Goal: Task Accomplishment & Management: Manage account settings

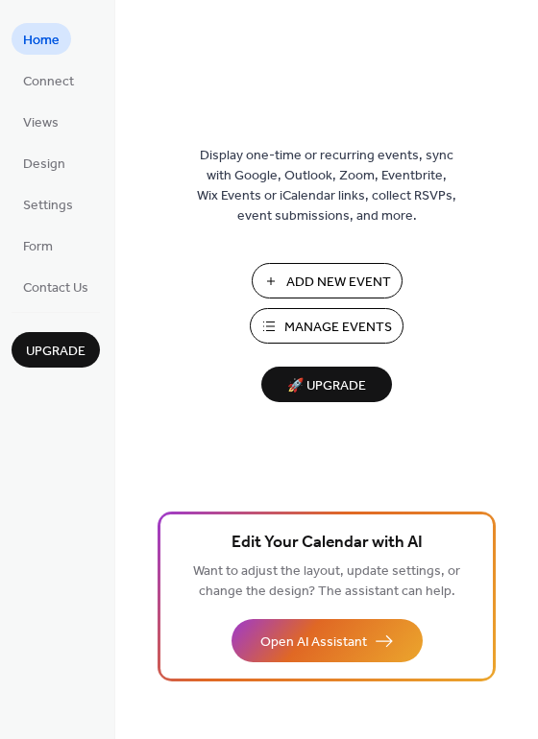
click at [285, 327] on span "Manage Events" at bounding box center [338, 328] width 108 height 20
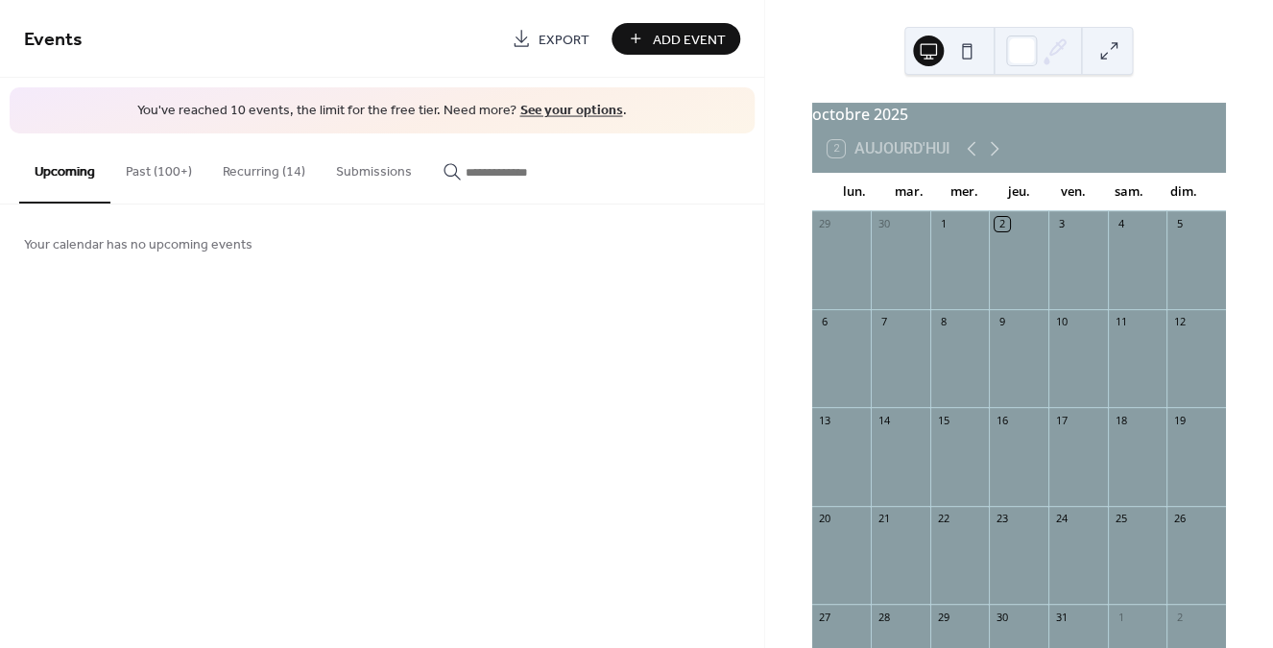
click at [173, 177] on button "Past (100+)" at bounding box center [158, 167] width 97 height 68
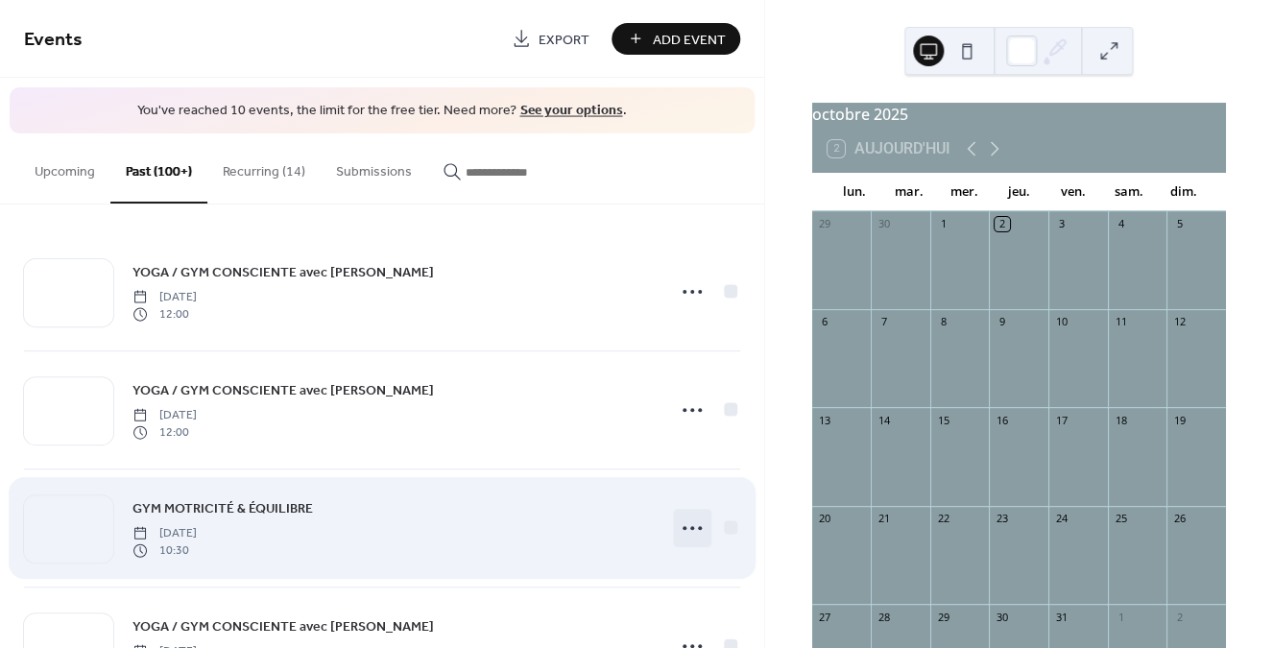
click at [694, 526] on icon at bounding box center [692, 528] width 31 height 31
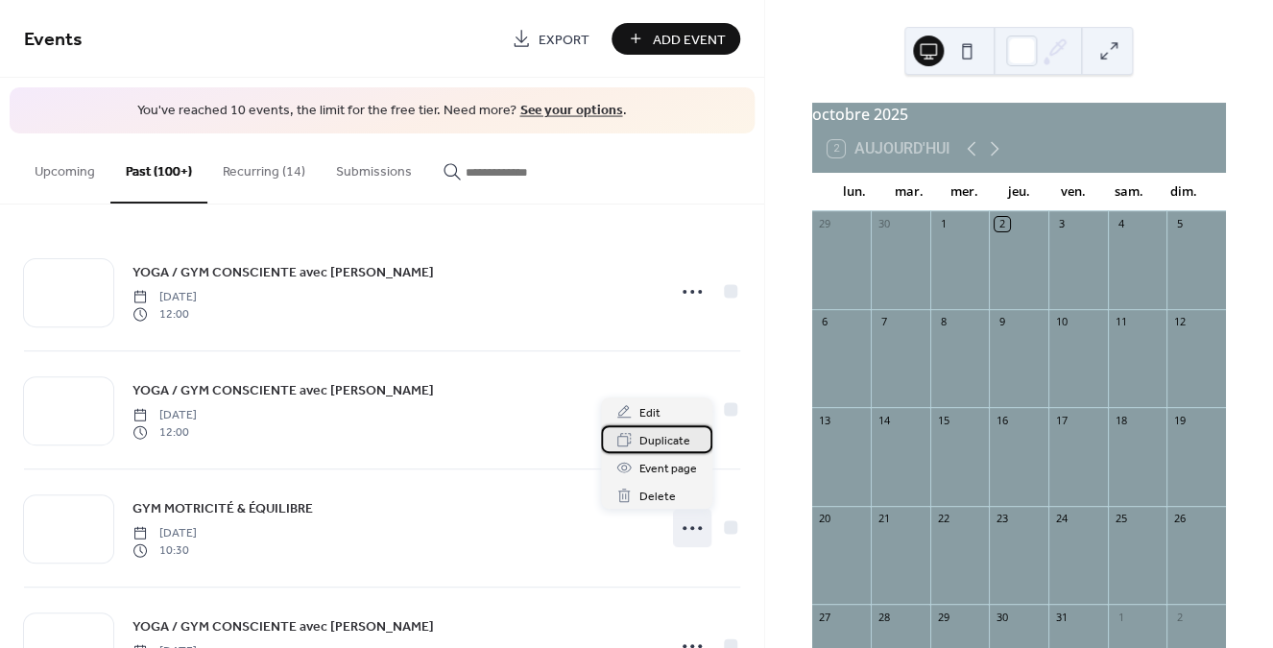
click at [677, 442] on span "Duplicate" at bounding box center [664, 441] width 51 height 20
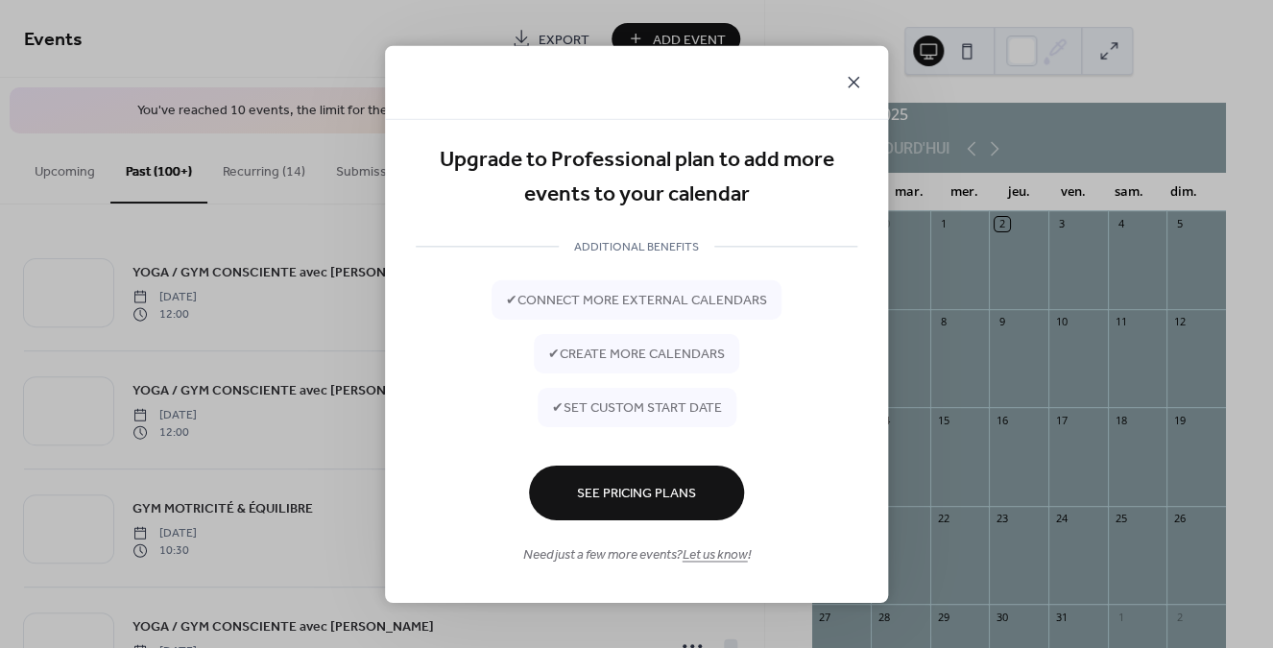
click at [855, 75] on icon at bounding box center [853, 81] width 23 height 23
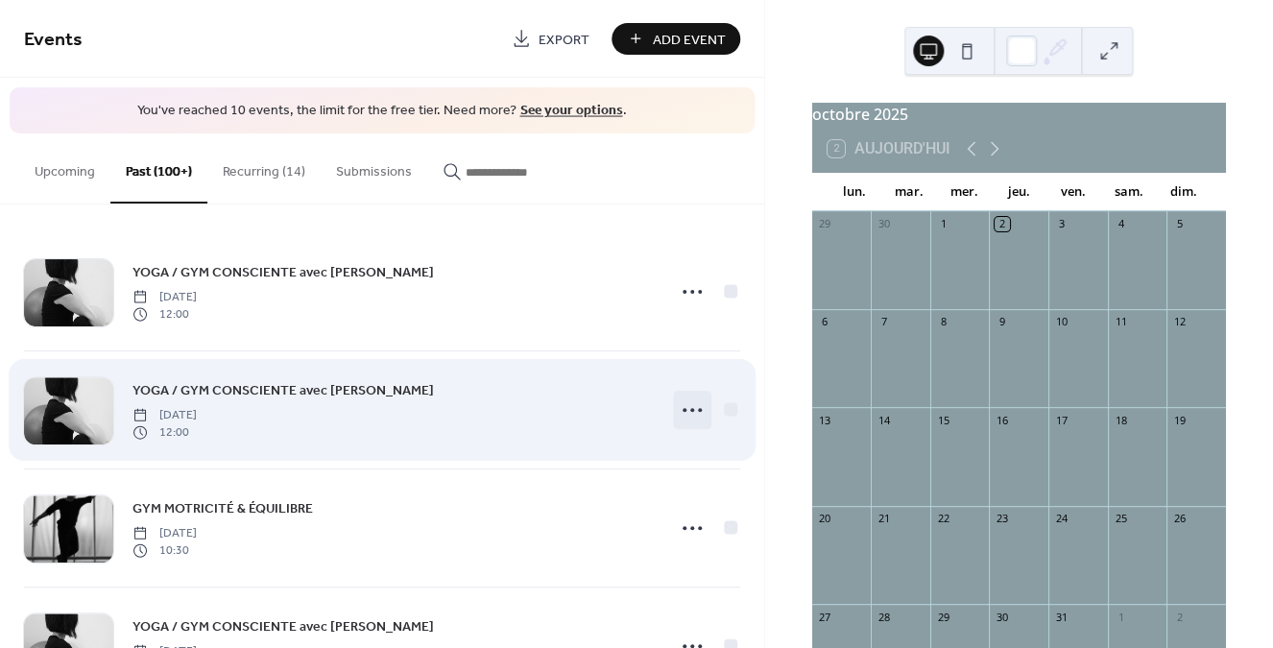
click at [692, 408] on icon at bounding box center [692, 409] width 31 height 31
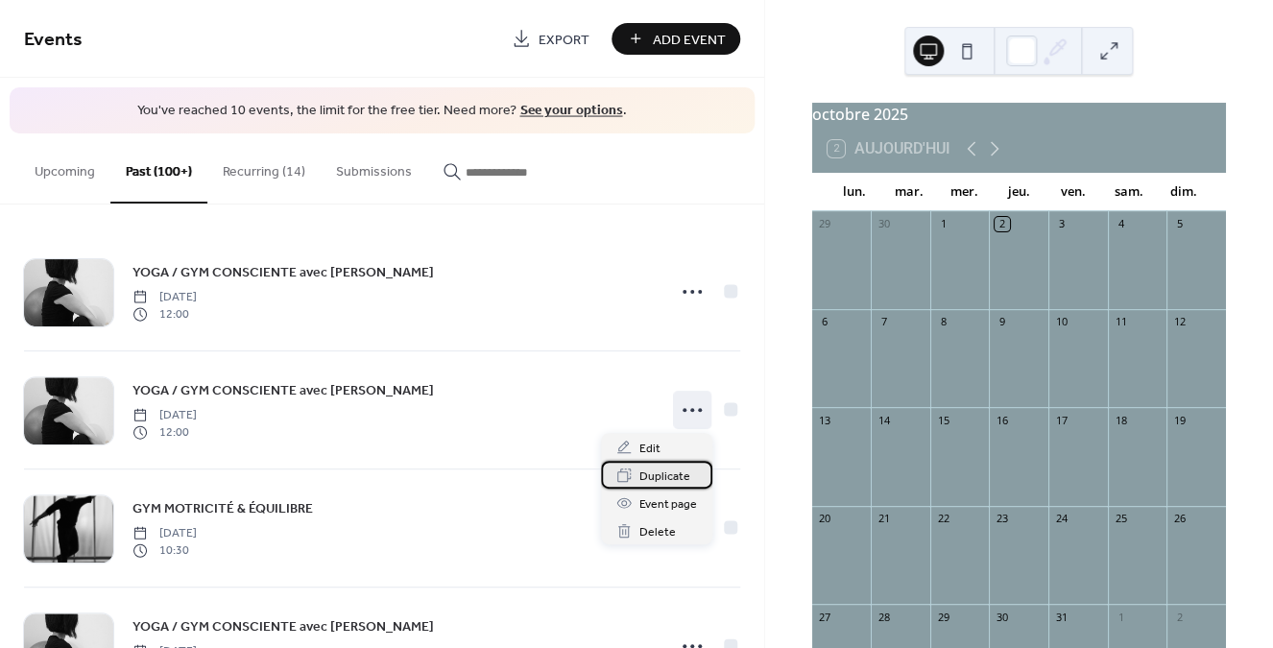
click at [663, 475] on span "Duplicate" at bounding box center [664, 476] width 51 height 20
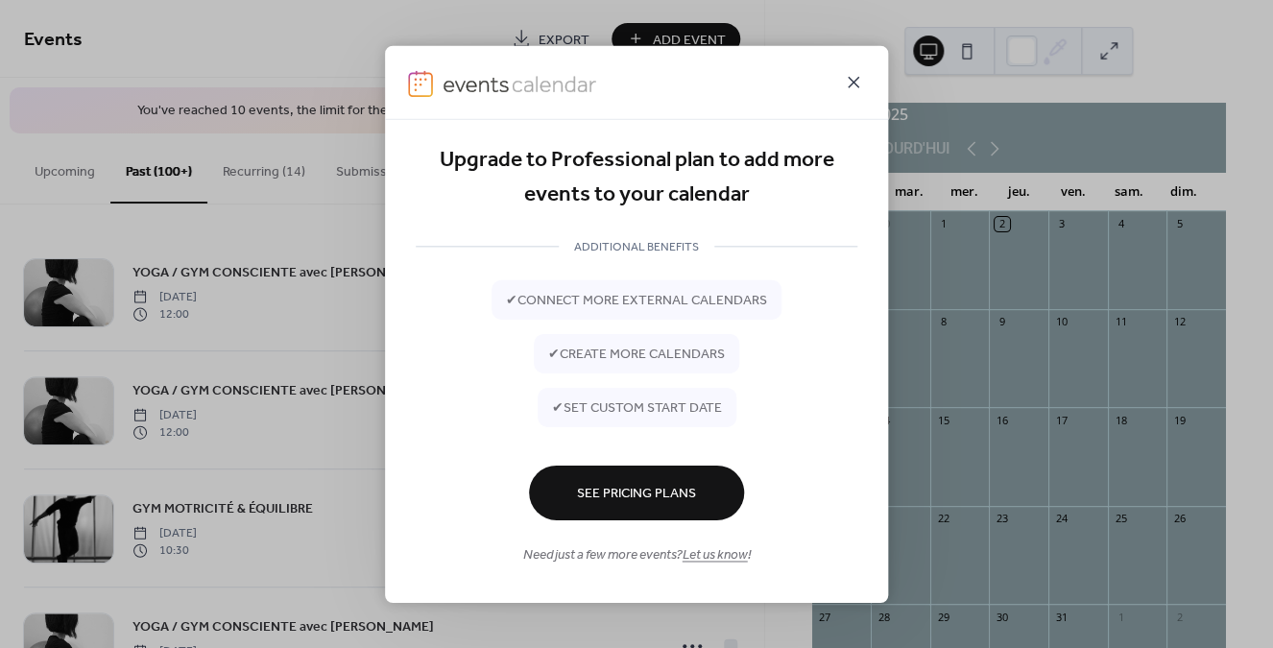
click at [851, 79] on icon at bounding box center [853, 81] width 23 height 23
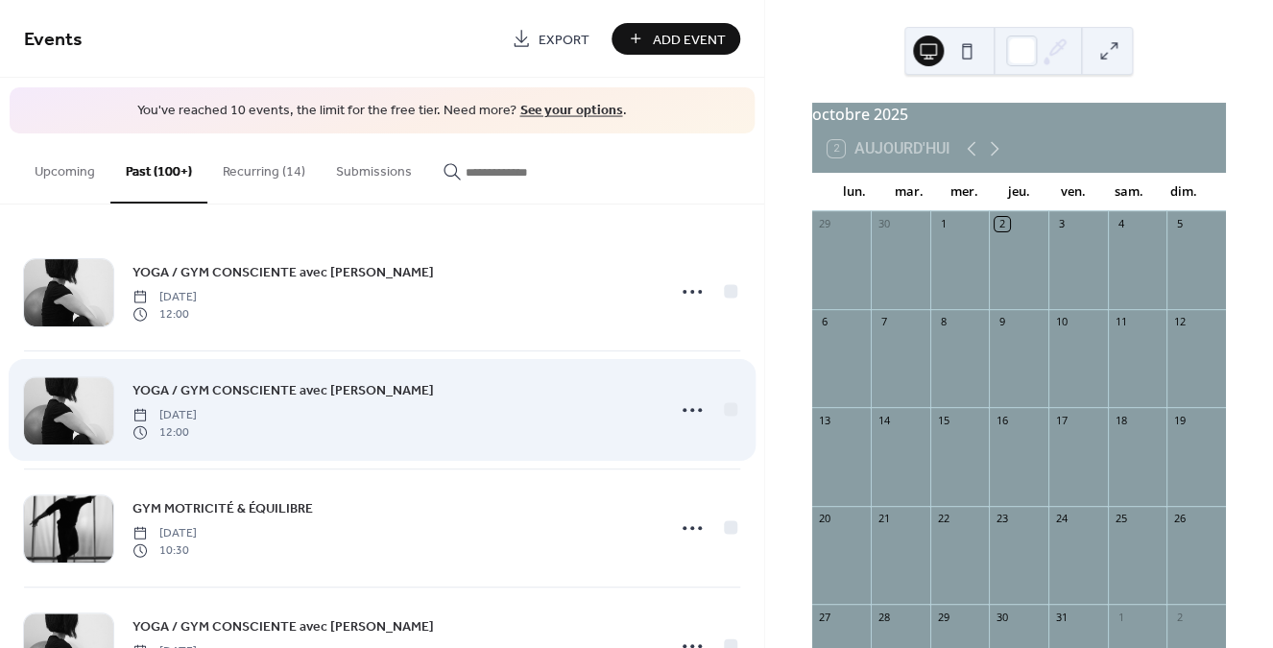
click at [223, 383] on span "YOGA / GYM CONSCIENTE avec chaise" at bounding box center [282, 390] width 301 height 20
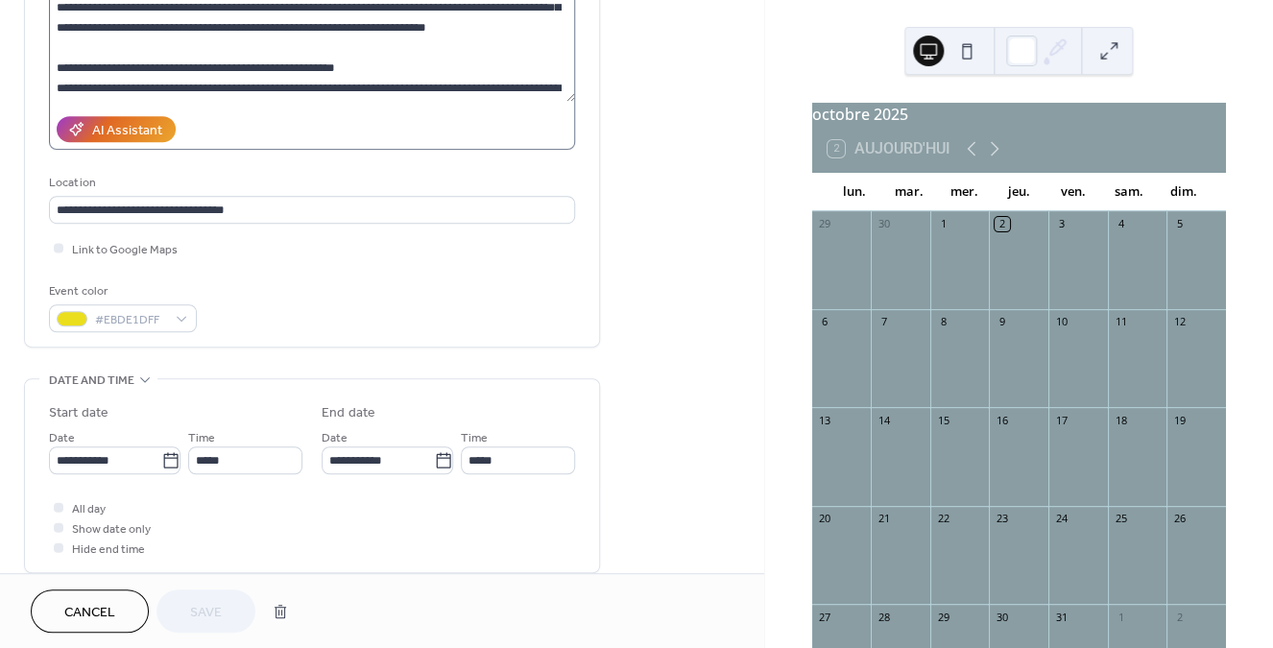
scroll to position [251, 0]
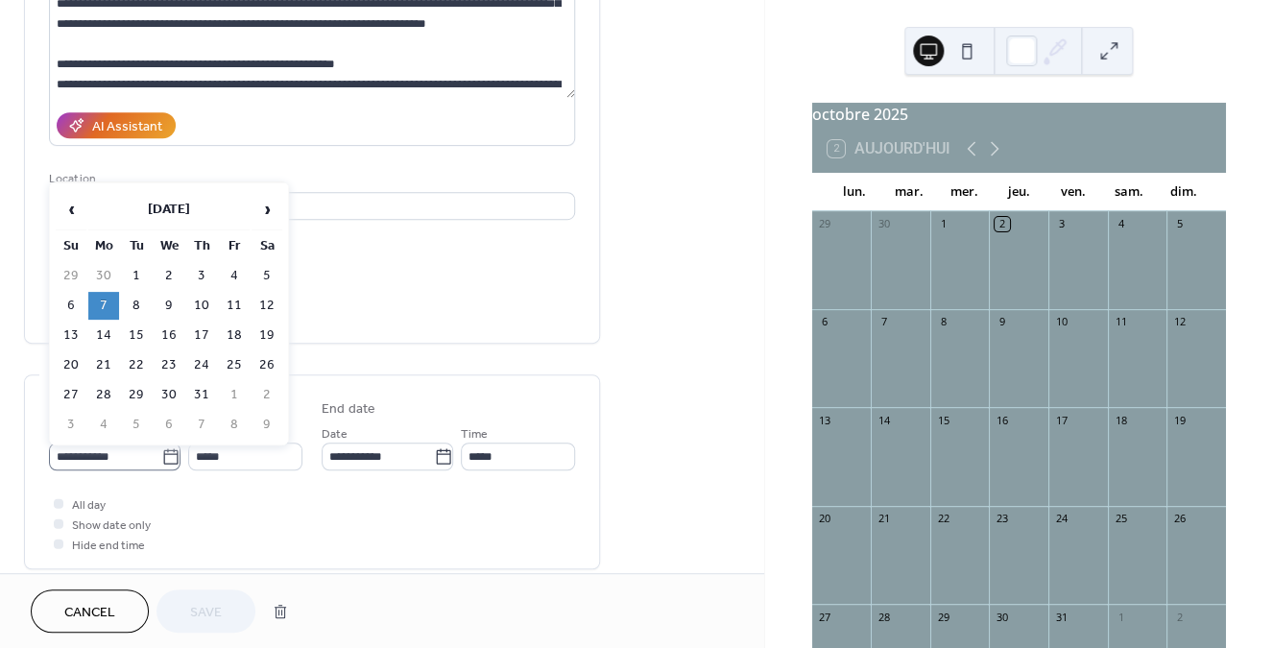
click at [161, 465] on icon at bounding box center [170, 456] width 19 height 19
click at [161, 465] on input "**********" at bounding box center [105, 456] width 112 height 28
click at [267, 205] on span "›" at bounding box center [266, 209] width 29 height 38
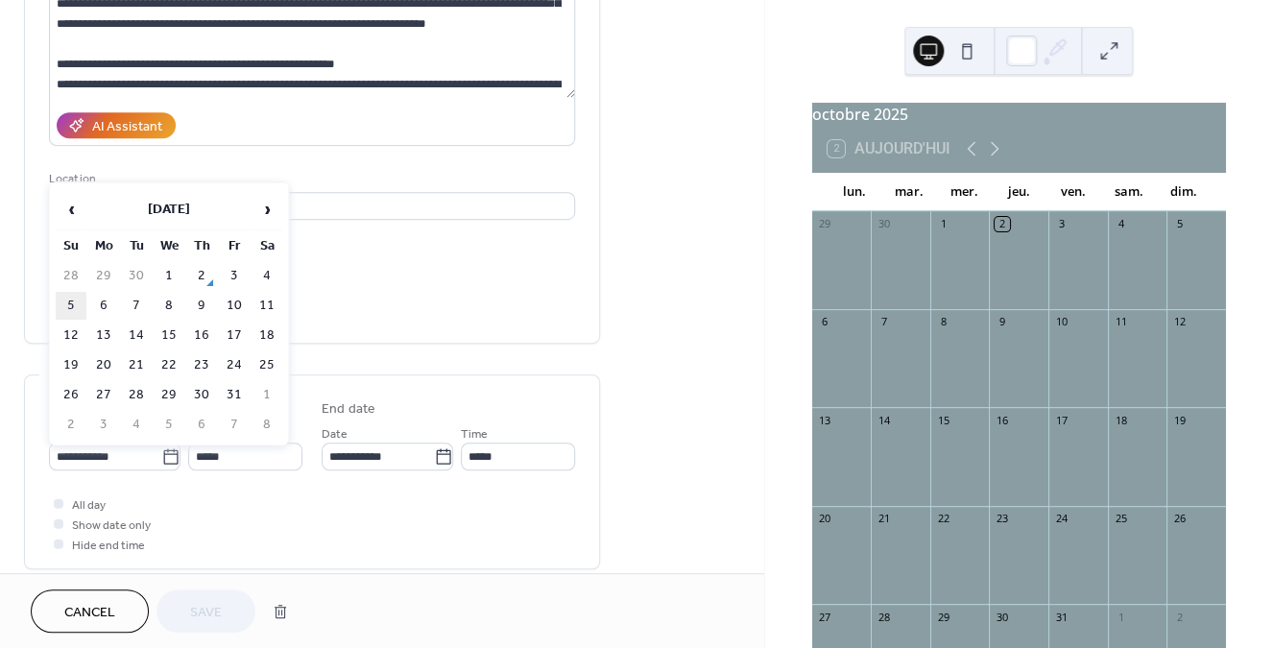
click at [74, 304] on td "5" at bounding box center [71, 306] width 31 height 28
type input "**********"
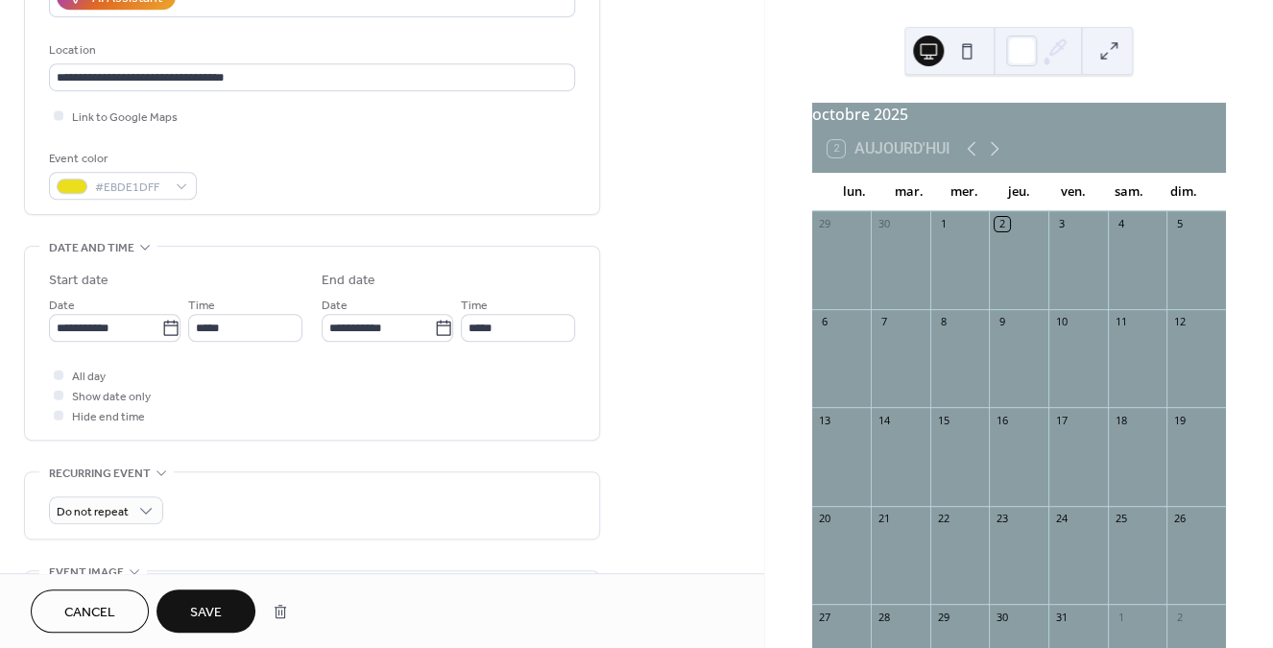
scroll to position [381, 0]
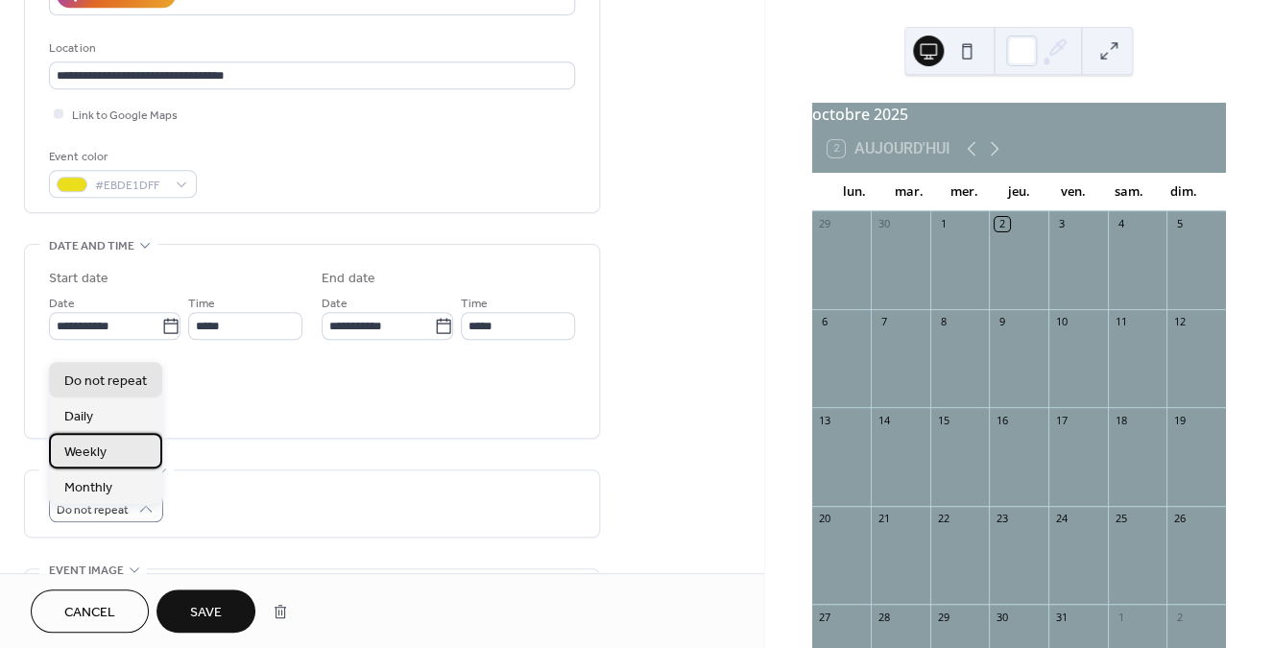
click at [124, 450] on div "Weekly" at bounding box center [105, 451] width 113 height 36
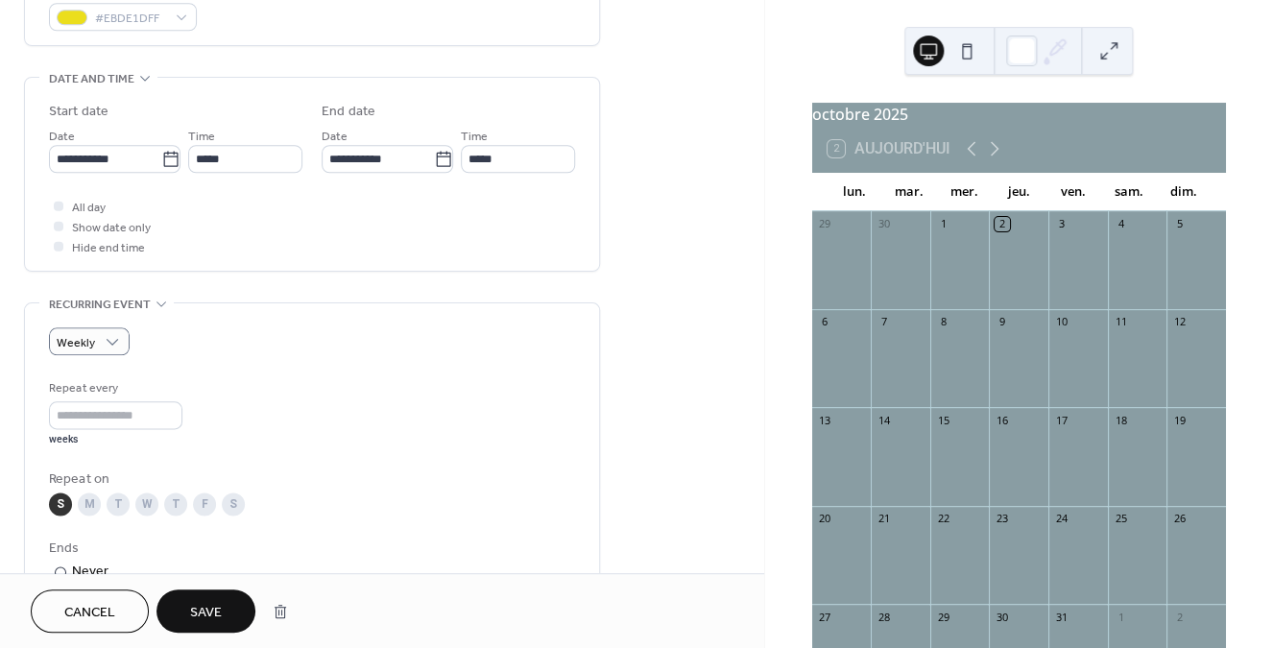
scroll to position [550, 0]
click at [93, 514] on div "M" at bounding box center [89, 501] width 23 height 23
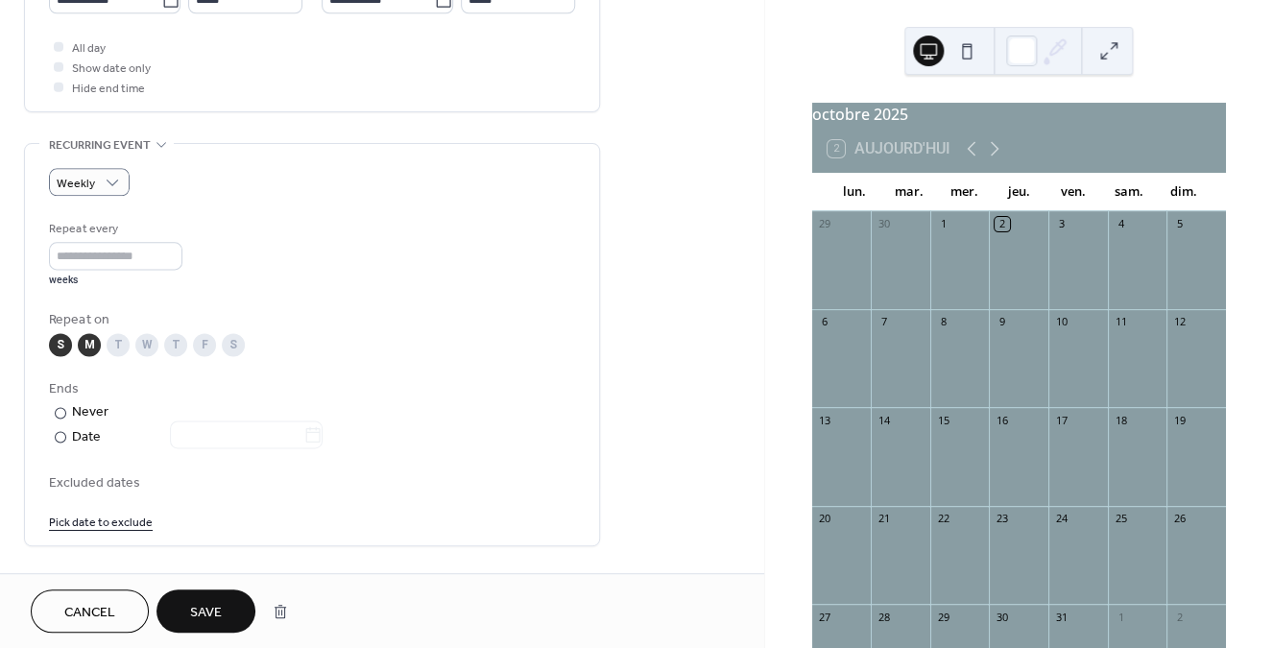
scroll to position [719, 0]
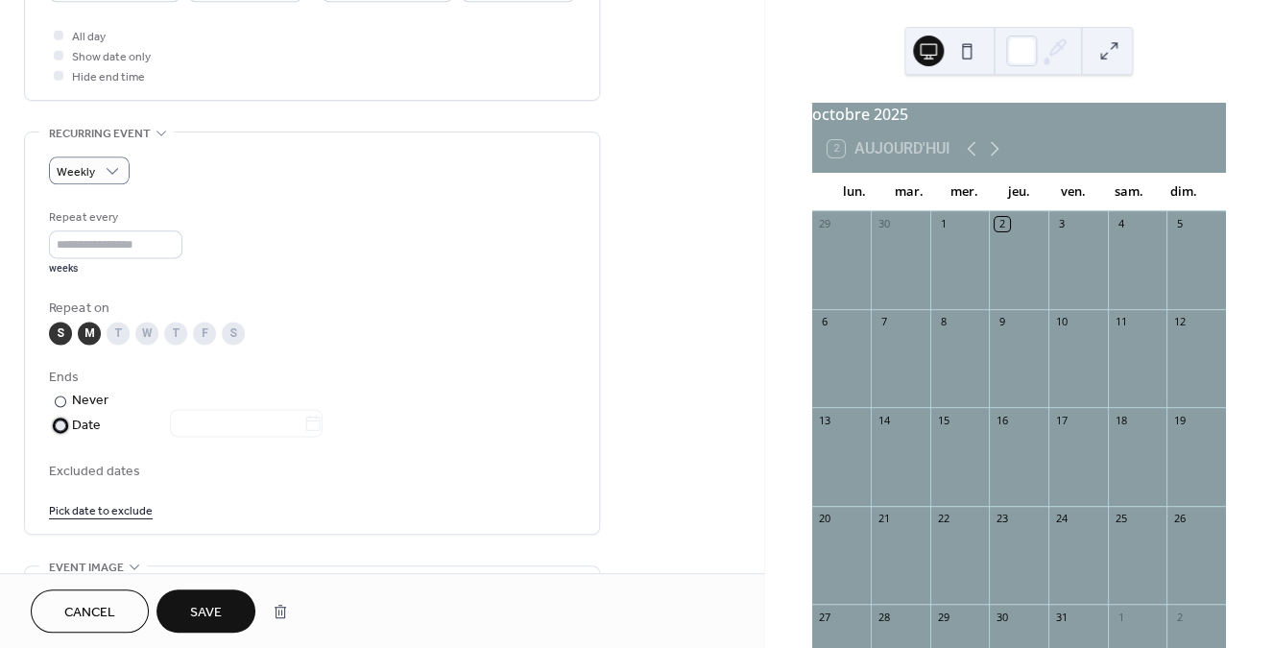
click at [60, 431] on div at bounding box center [61, 425] width 12 height 12
click at [323, 432] on icon at bounding box center [312, 423] width 19 height 19
click at [303, 432] on input "text" at bounding box center [236, 423] width 133 height 28
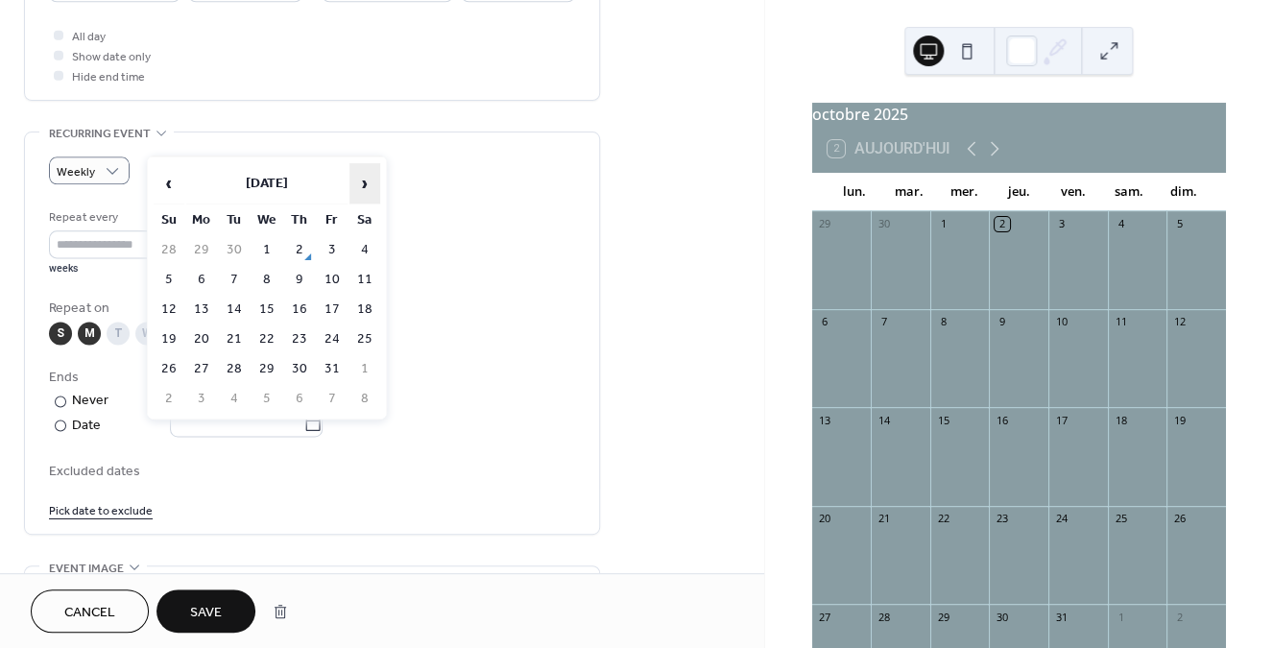
click at [368, 181] on span "›" at bounding box center [364, 183] width 29 height 38
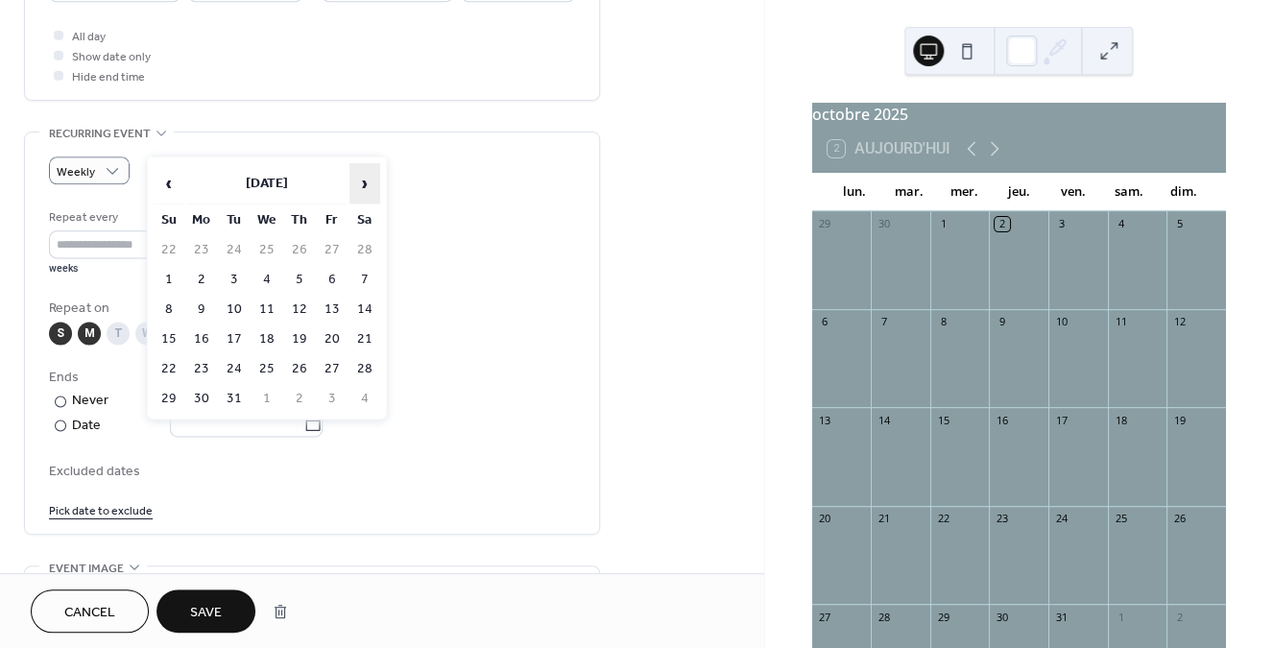
click at [368, 181] on span "›" at bounding box center [364, 183] width 29 height 38
click at [207, 310] on td "13" at bounding box center [201, 310] width 31 height 28
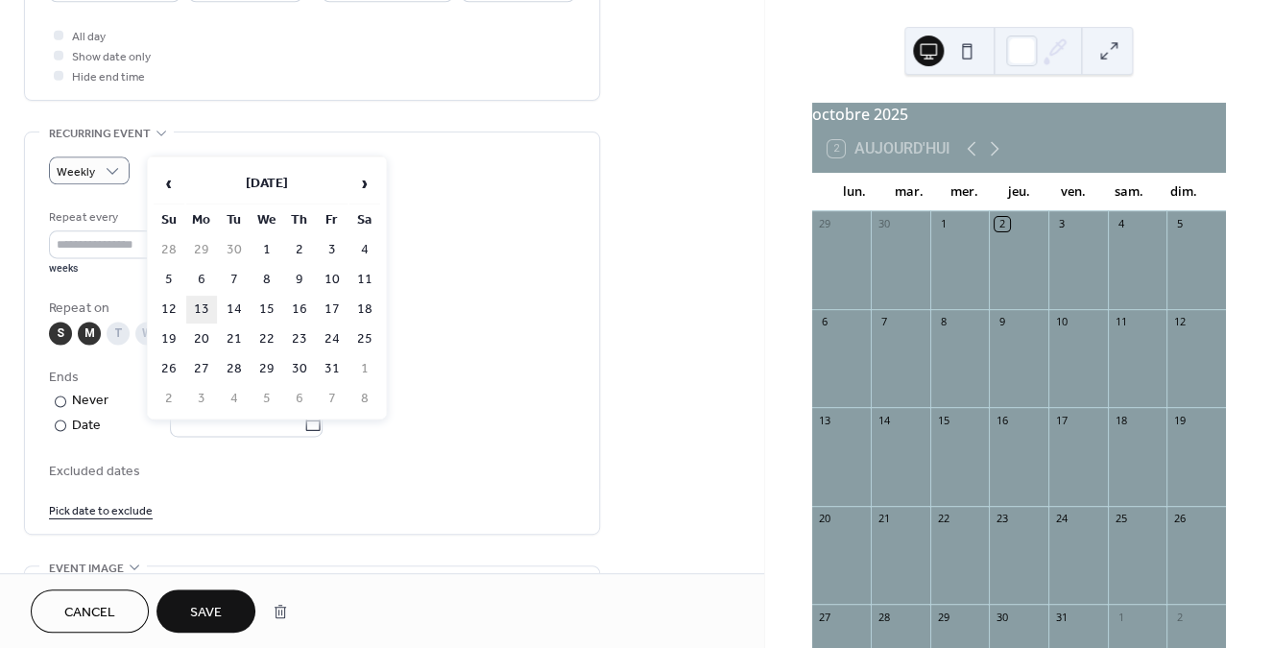
type input "**********"
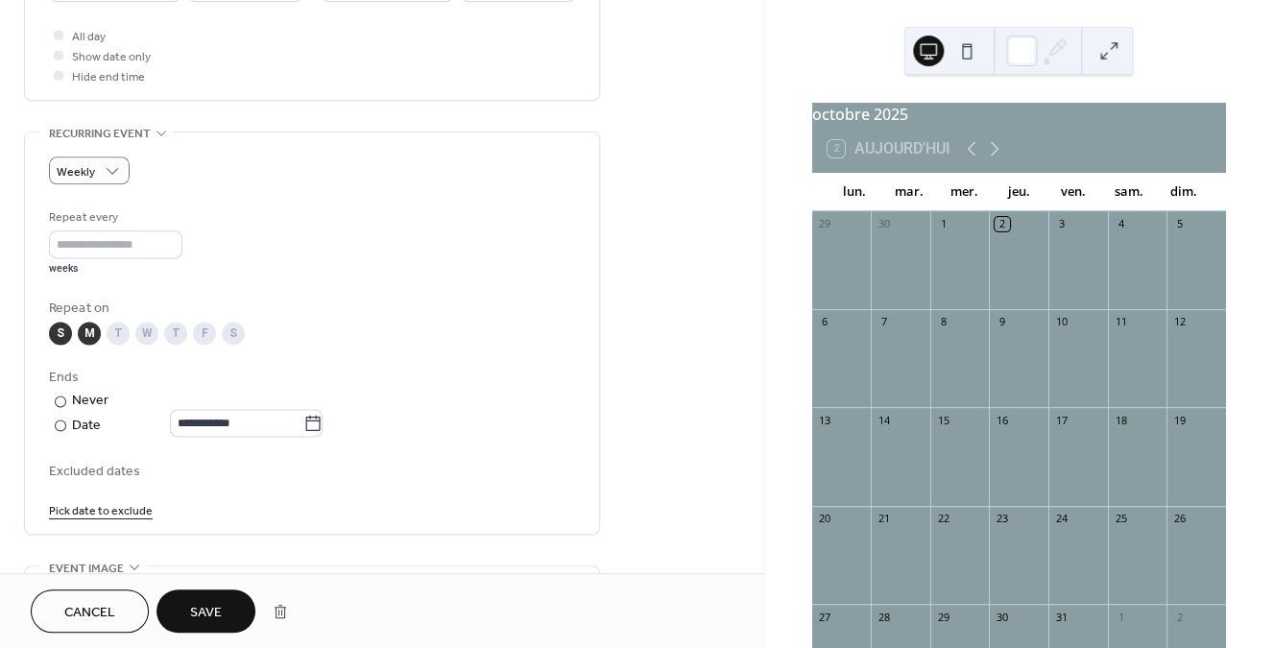
click at [108, 519] on link "Pick date to exclude" at bounding box center [101, 509] width 104 height 20
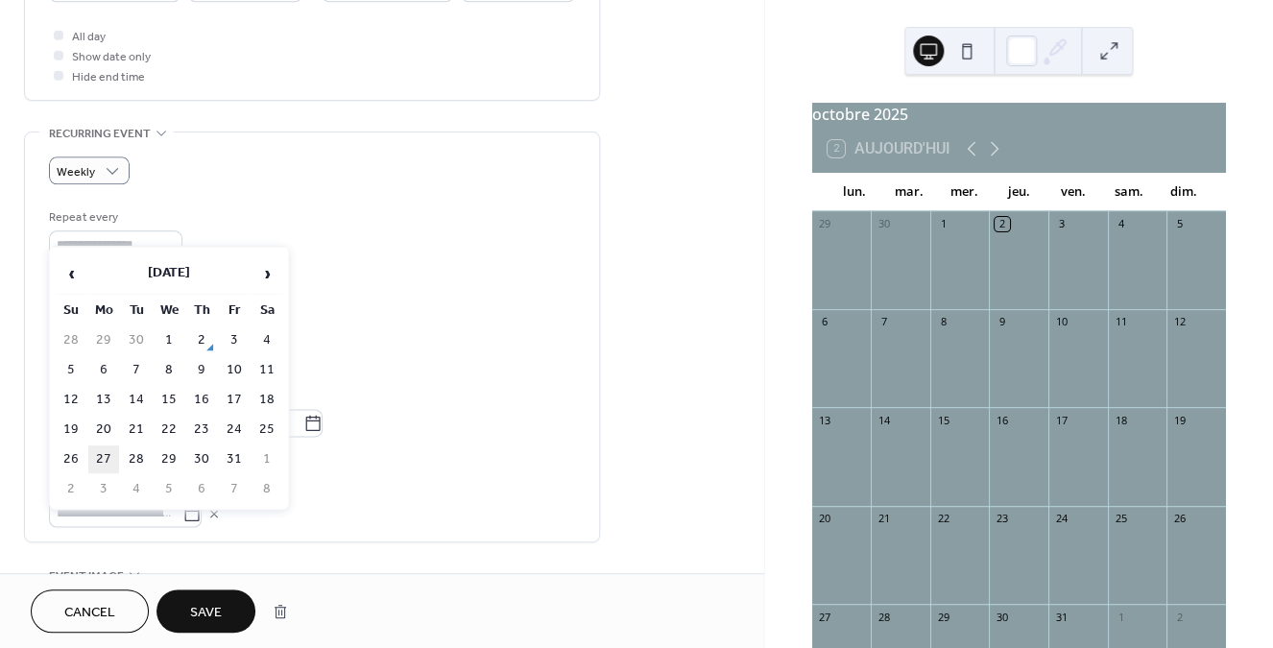
click at [112, 461] on td "27" at bounding box center [103, 459] width 31 height 28
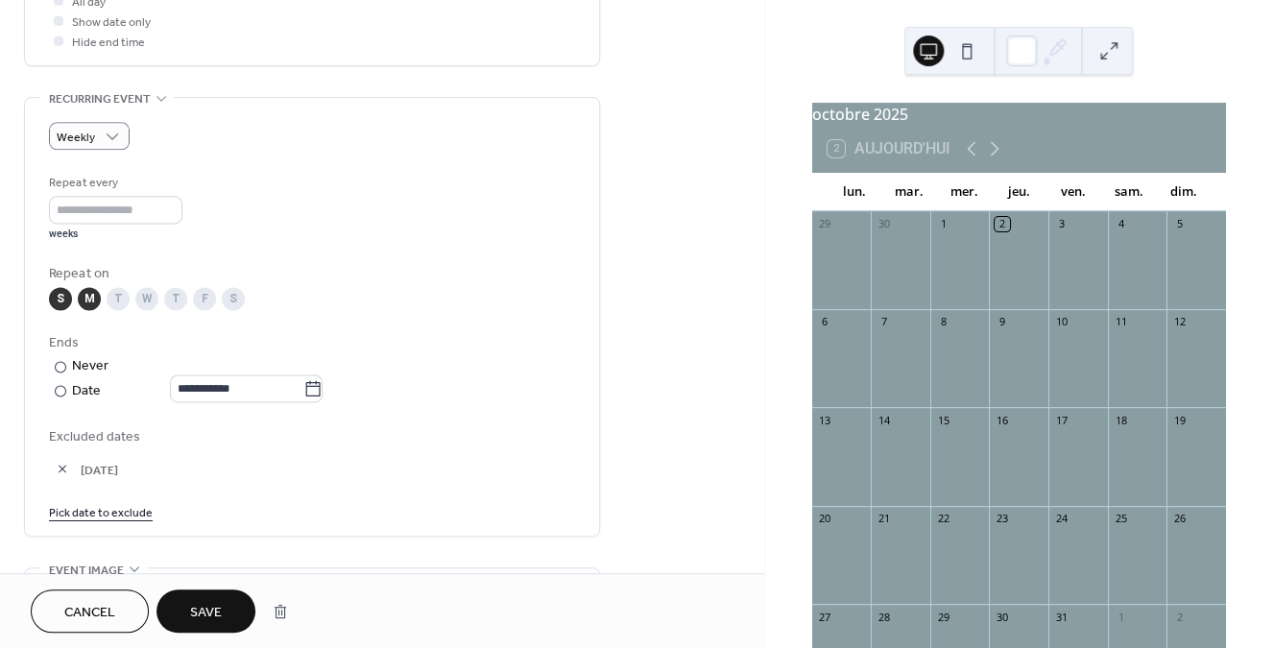
scroll to position [763, 0]
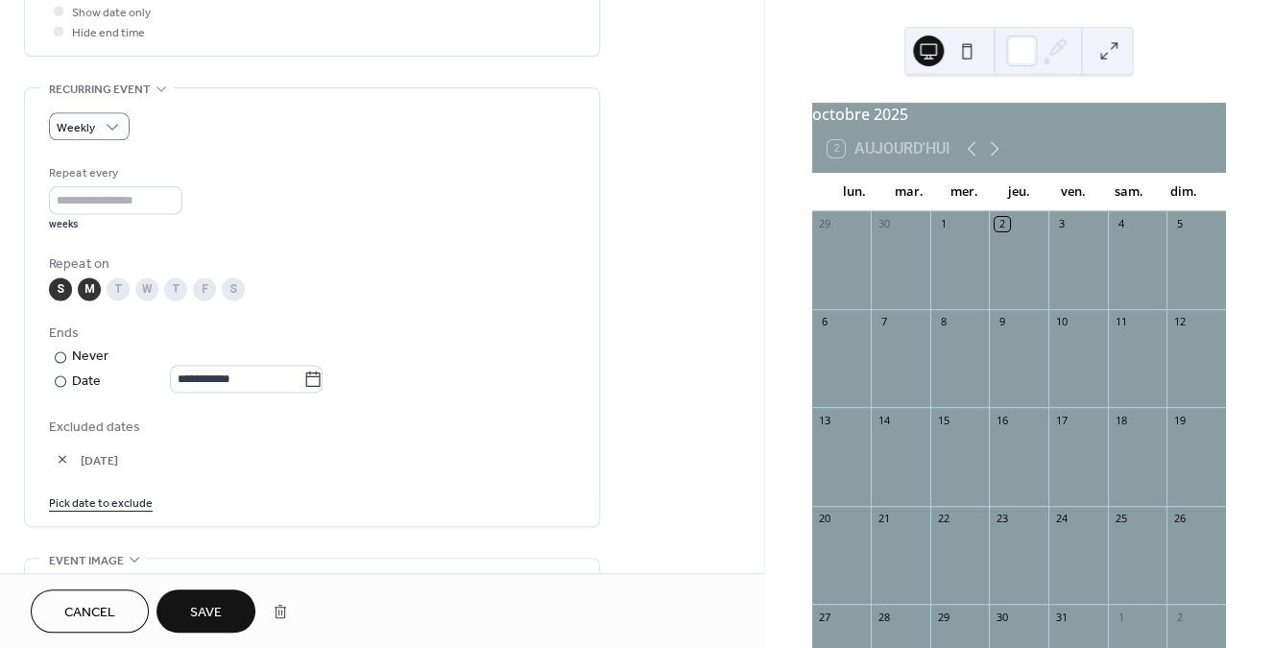
click at [101, 512] on link "Pick date to exclude" at bounding box center [101, 501] width 104 height 20
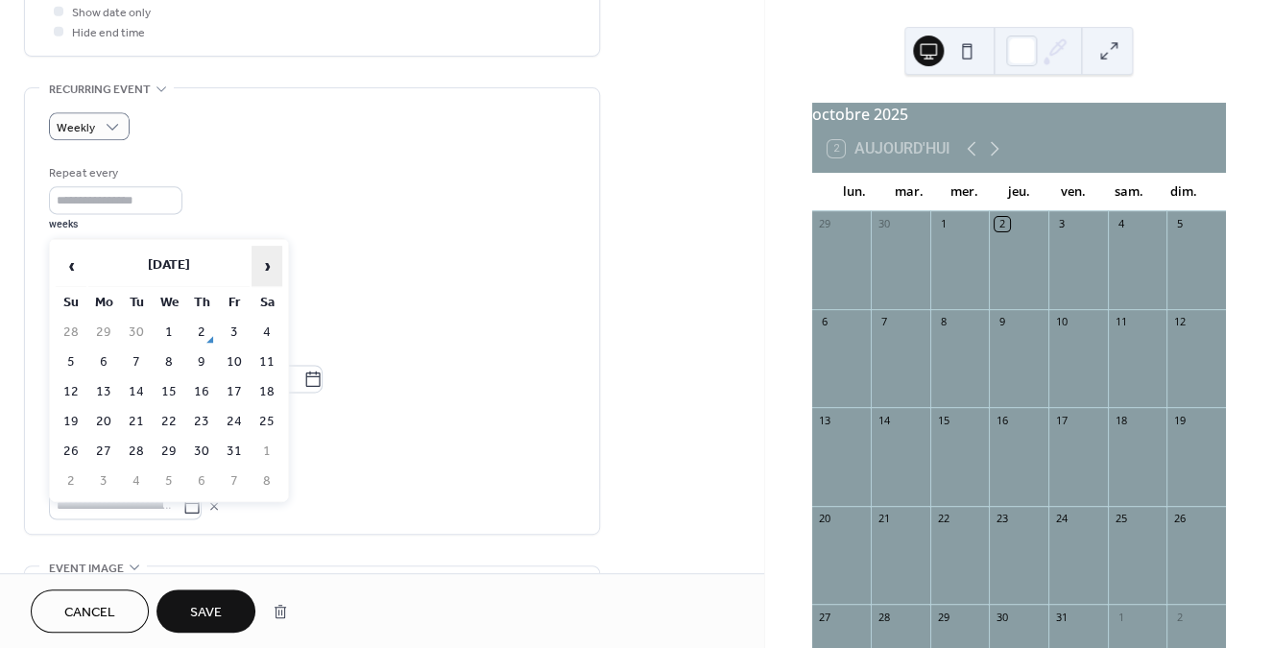
click at [265, 268] on span "›" at bounding box center [266, 266] width 29 height 38
click at [267, 266] on span "›" at bounding box center [266, 266] width 29 height 38
click at [74, 455] on td "28" at bounding box center [71, 452] width 31 height 28
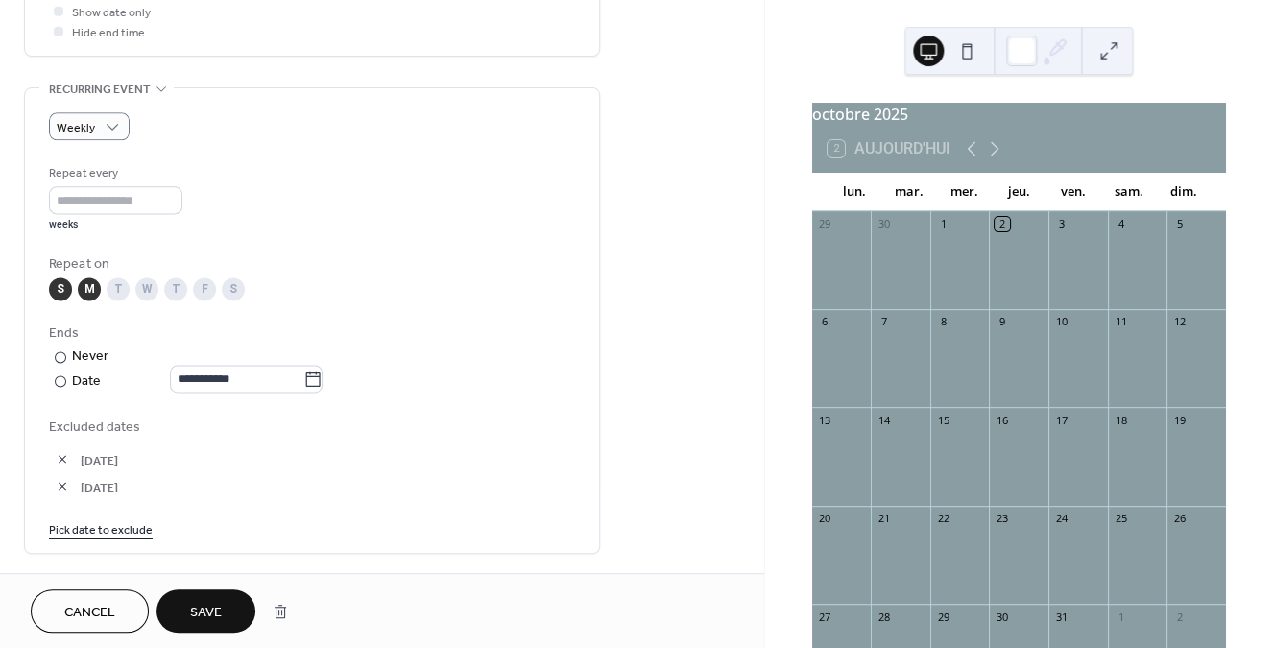
click at [131, 538] on link "Pick date to exclude" at bounding box center [101, 528] width 104 height 20
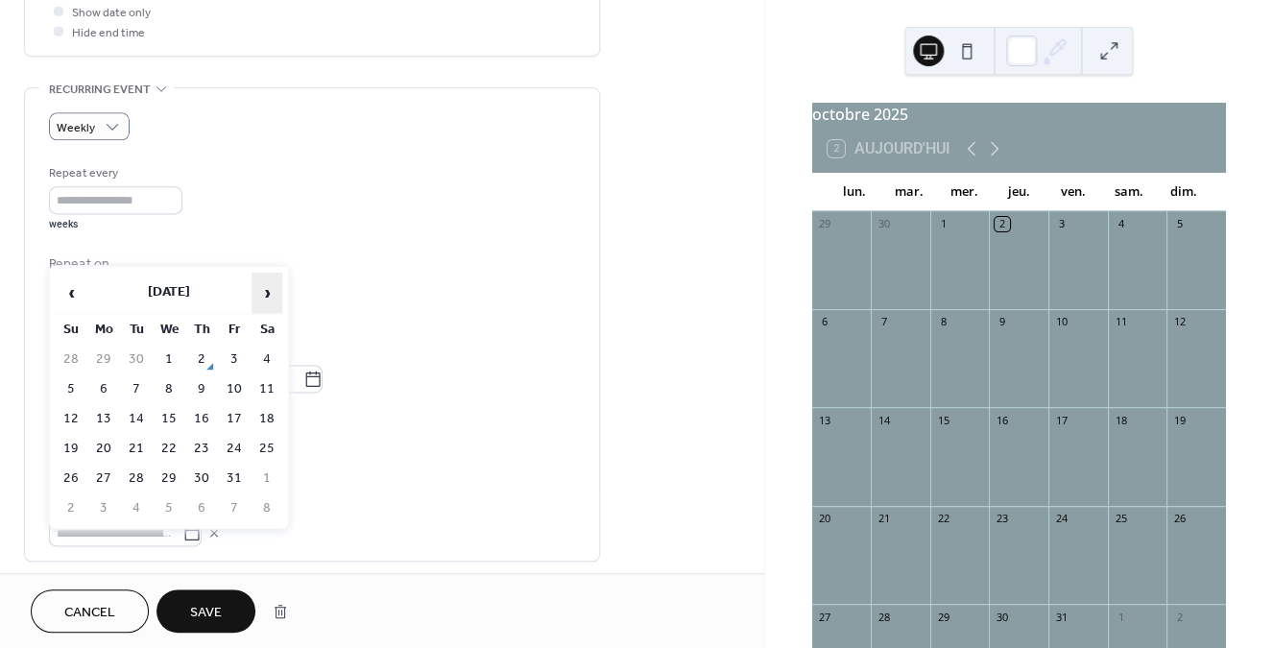
click at [272, 289] on span "›" at bounding box center [266, 293] width 29 height 38
click at [67, 289] on span "‹" at bounding box center [71, 293] width 29 height 38
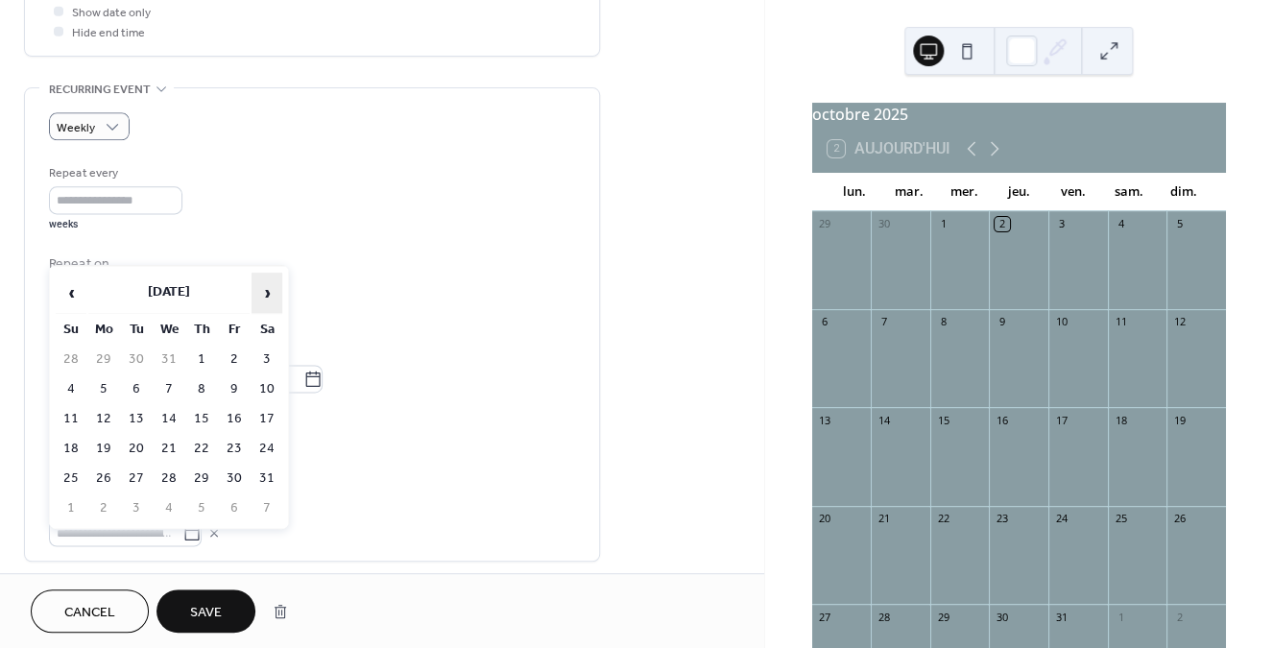
click at [268, 293] on span "›" at bounding box center [266, 293] width 29 height 38
click at [217, 608] on span "Save" at bounding box center [206, 613] width 32 height 20
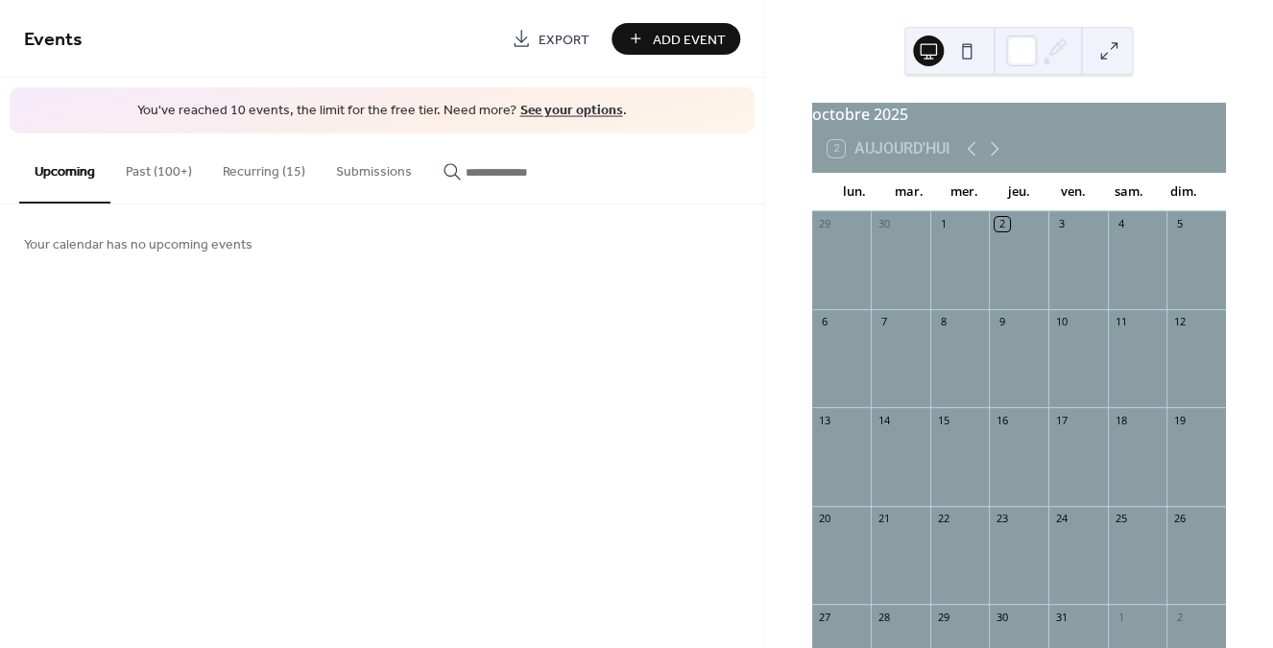
click at [176, 175] on button "Past (100+)" at bounding box center [158, 167] width 97 height 68
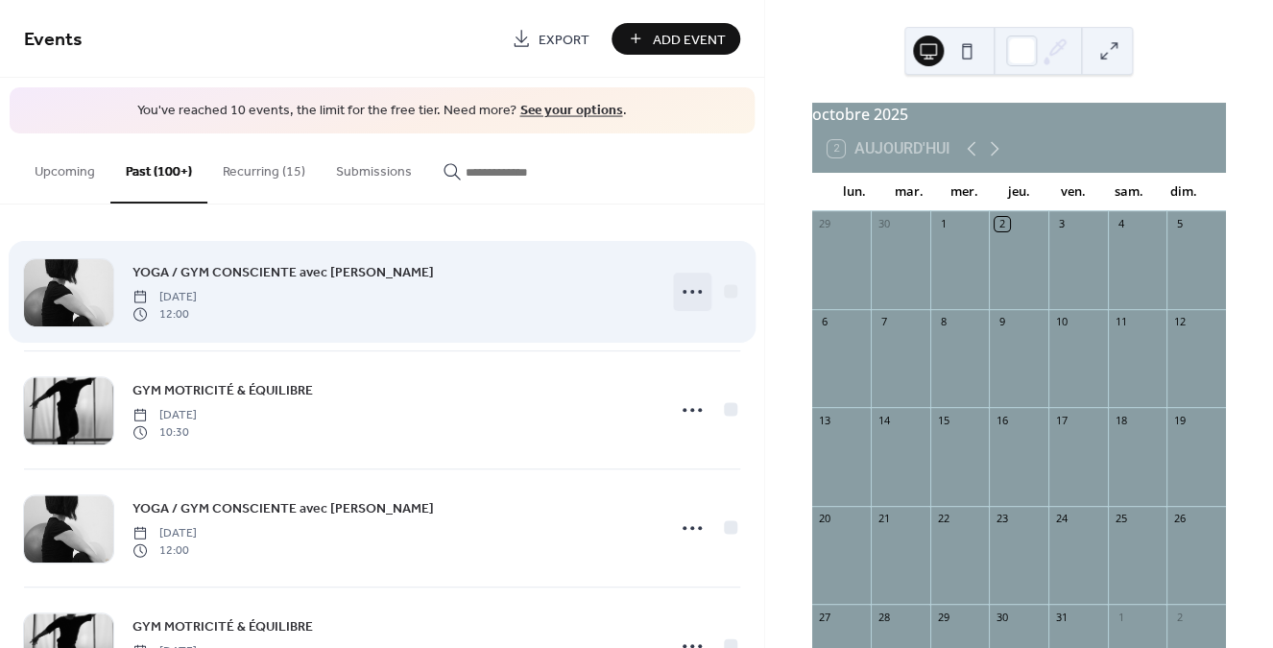
click at [690, 288] on icon at bounding box center [692, 291] width 31 height 31
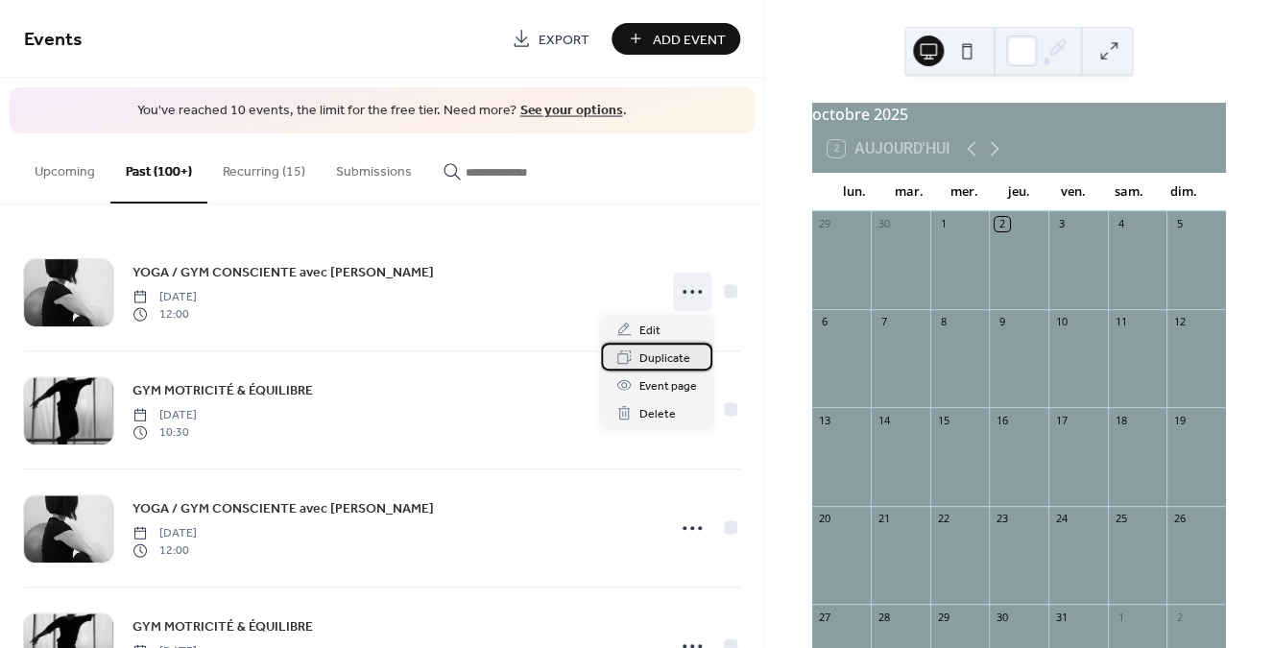
click at [674, 355] on span "Duplicate" at bounding box center [664, 358] width 51 height 20
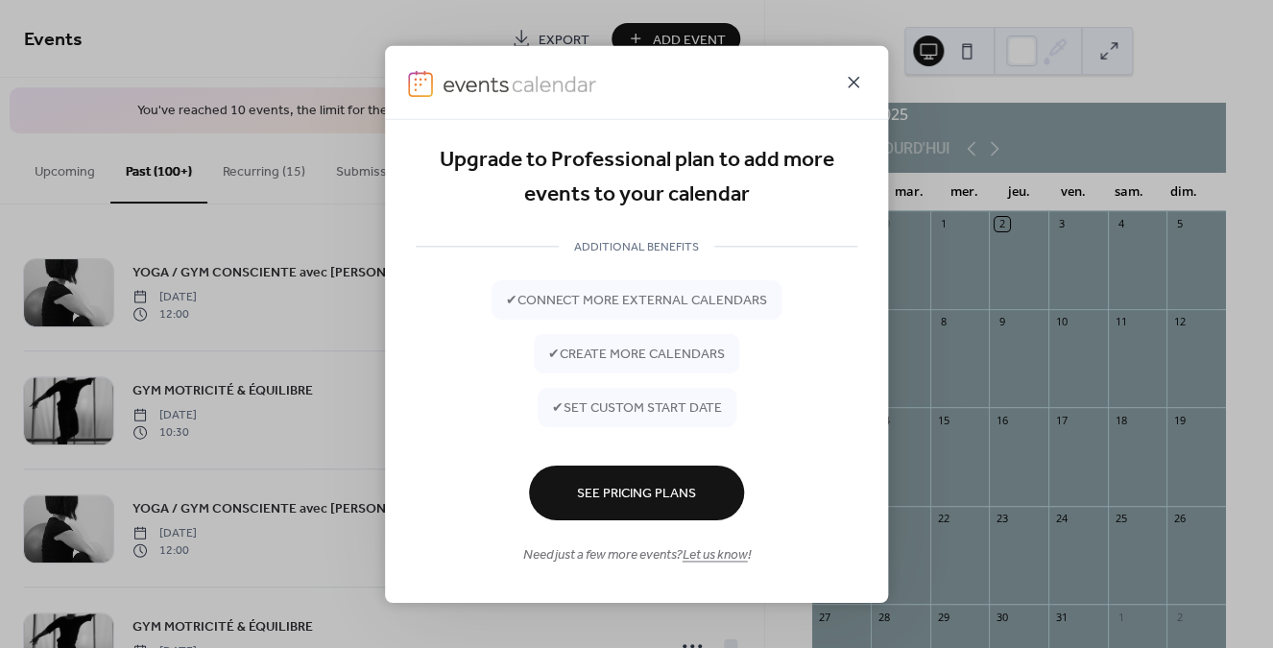
click at [852, 76] on icon at bounding box center [853, 81] width 23 height 23
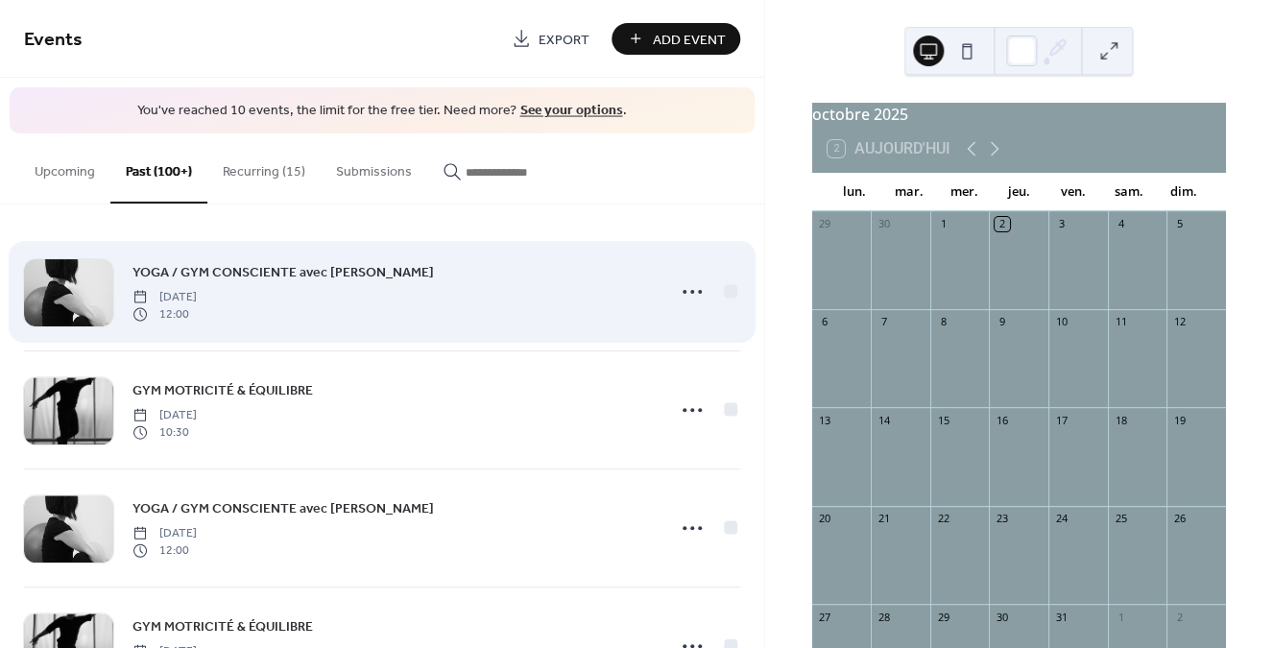
click at [270, 275] on span "YOGA / GYM CONSCIENTE avec chaise" at bounding box center [282, 272] width 301 height 20
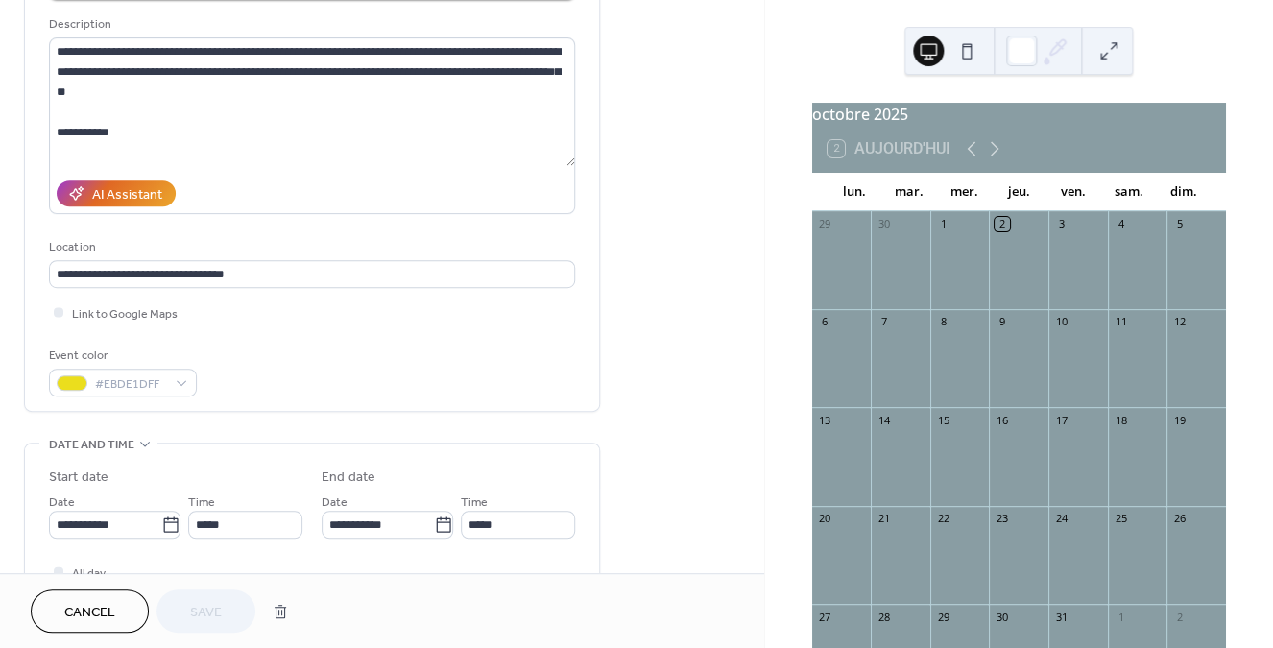
scroll to position [184, 0]
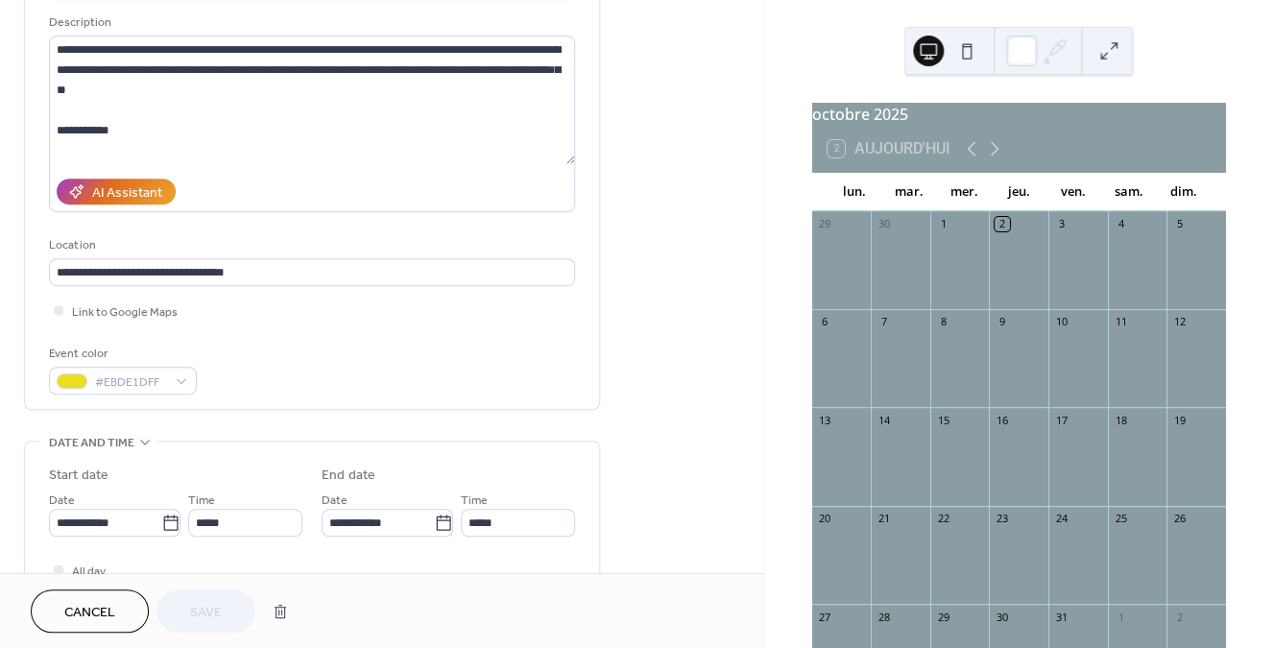
click at [116, 609] on button "Cancel" at bounding box center [90, 610] width 118 height 43
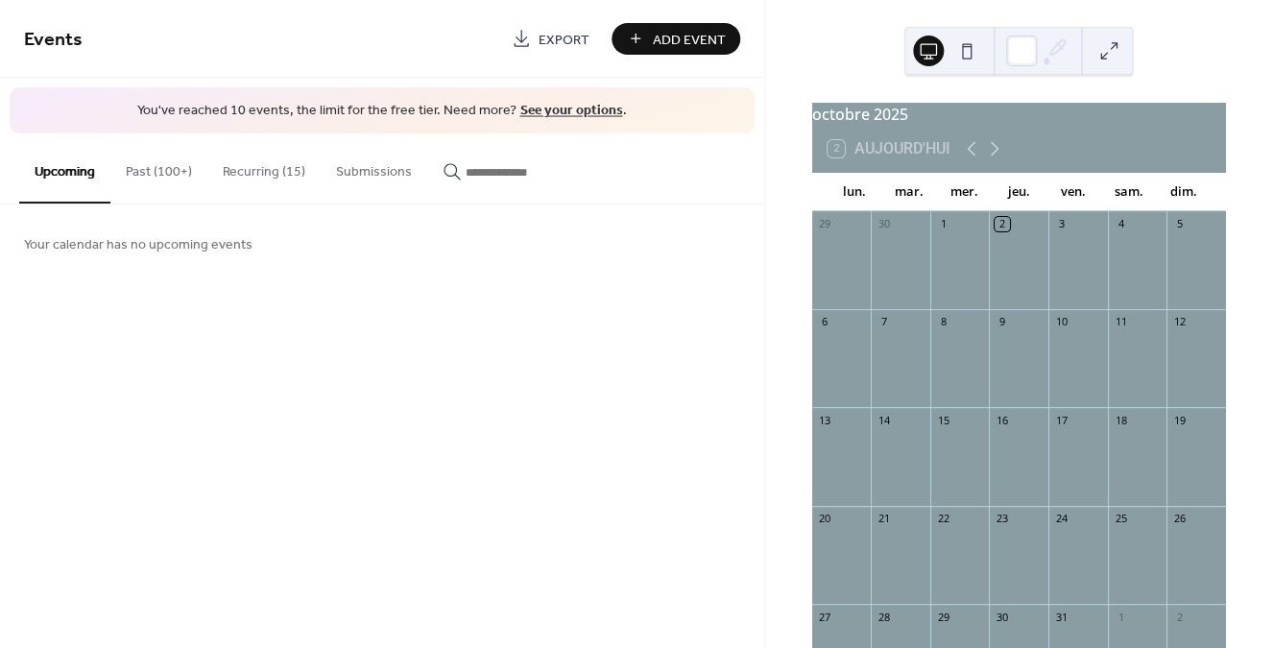
click at [172, 175] on button "Past (100+)" at bounding box center [158, 167] width 97 height 68
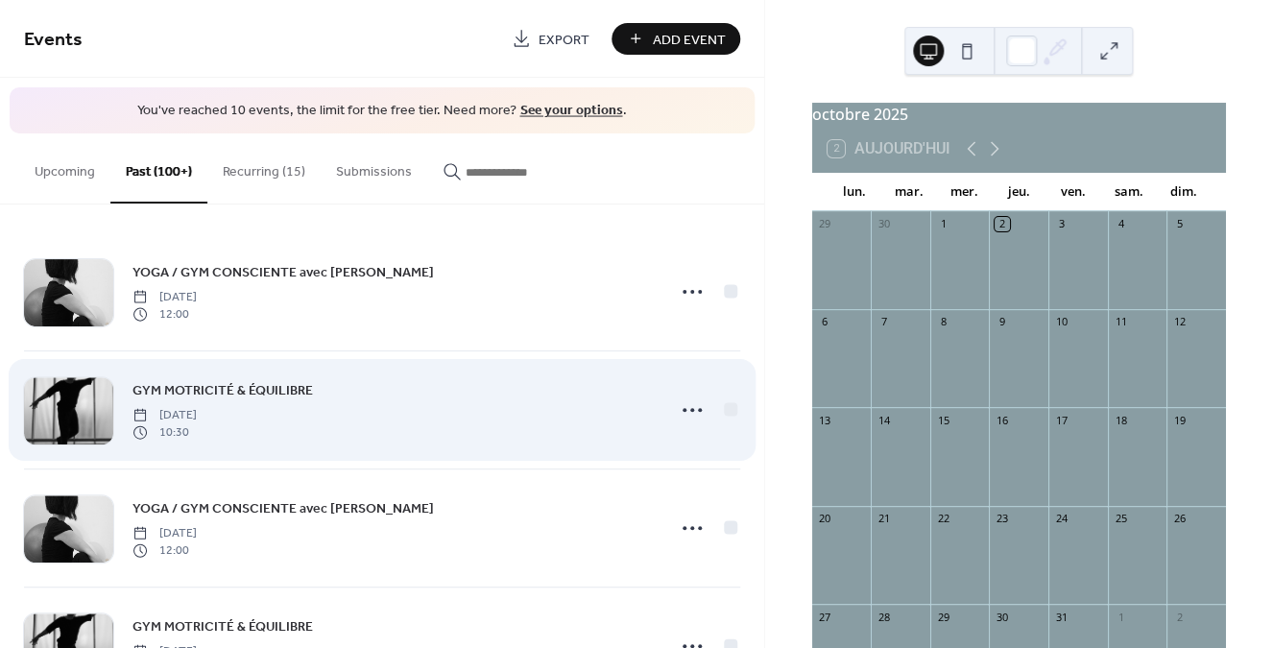
click at [253, 388] on span "GYM MOTRICITÉ & ÉQUILIBRE" at bounding box center [222, 390] width 180 height 20
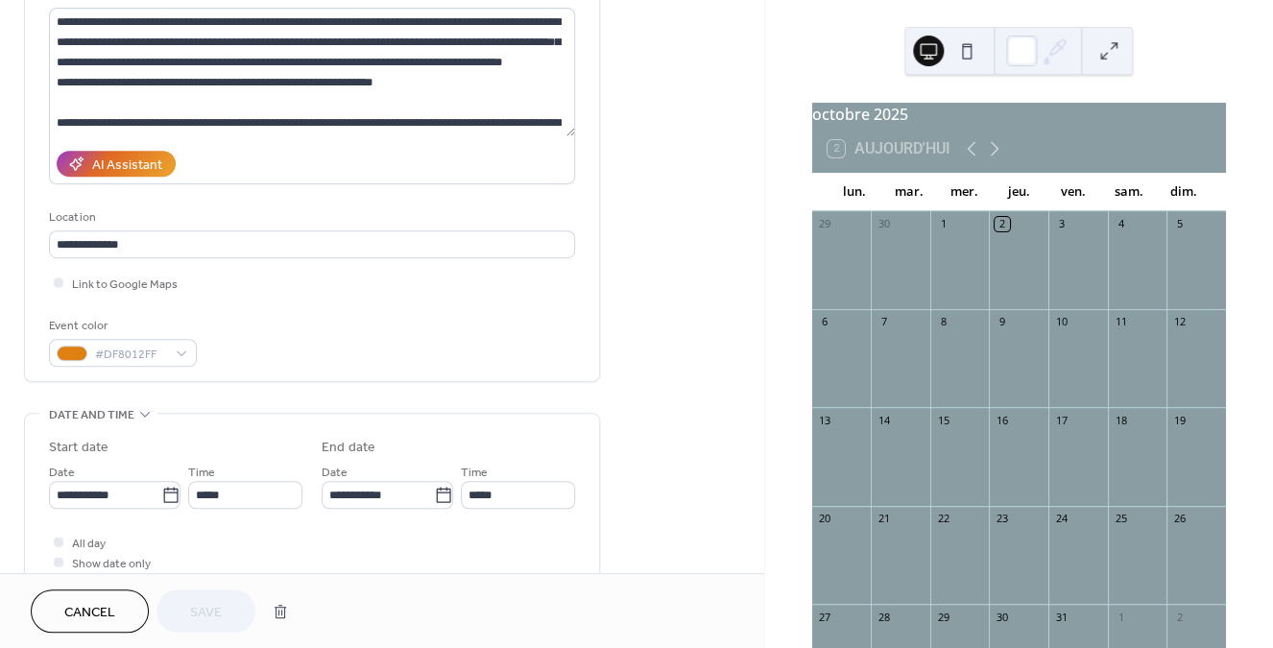
scroll to position [226, 0]
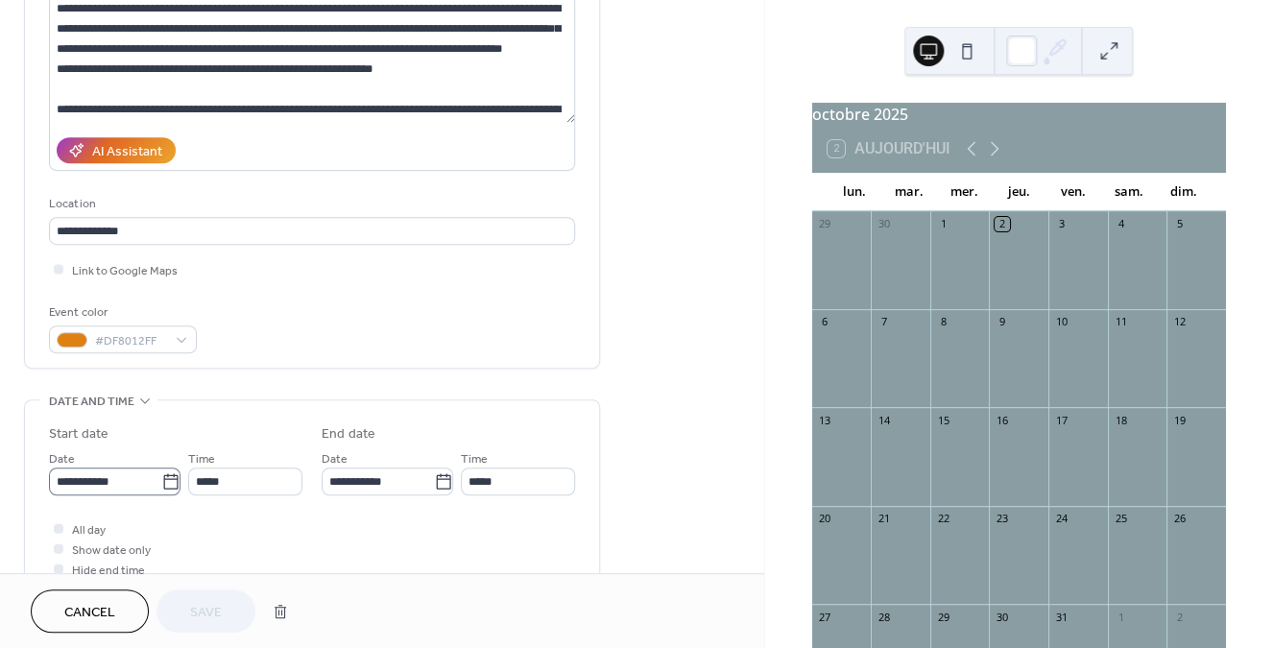
click at [166, 491] on icon at bounding box center [170, 481] width 19 height 19
click at [161, 491] on input "**********" at bounding box center [105, 481] width 112 height 28
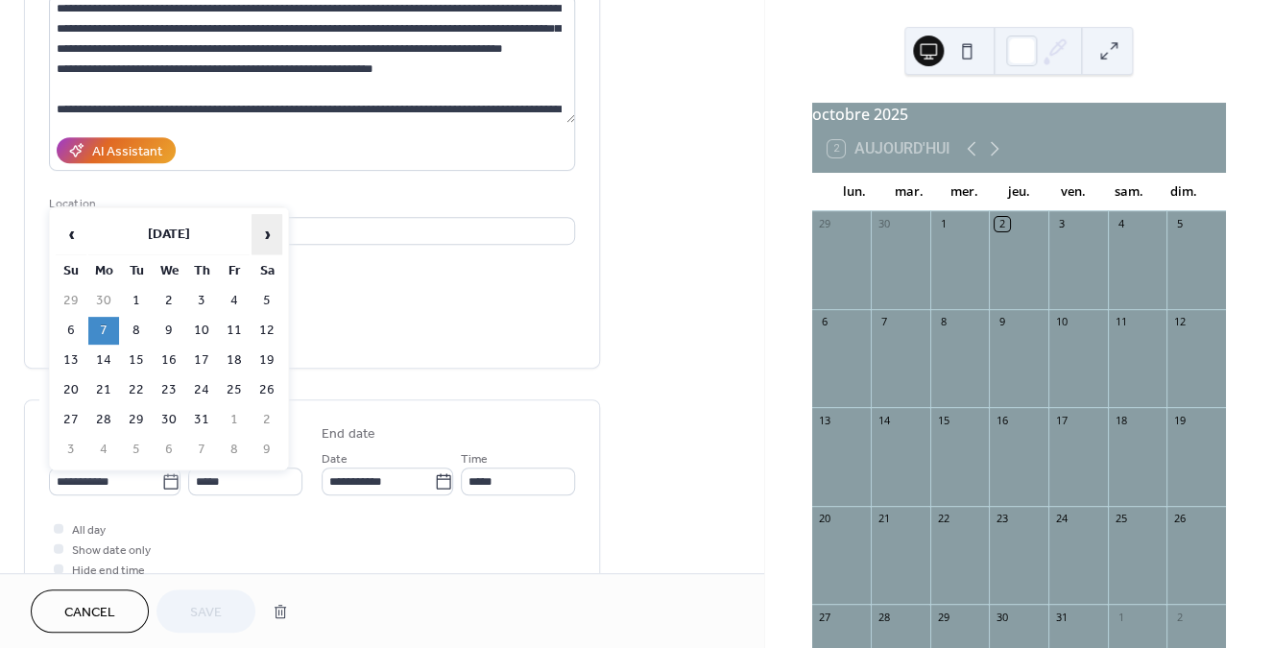
click at [270, 237] on span "›" at bounding box center [266, 234] width 29 height 38
click at [75, 333] on td "5" at bounding box center [71, 331] width 31 height 28
type input "**********"
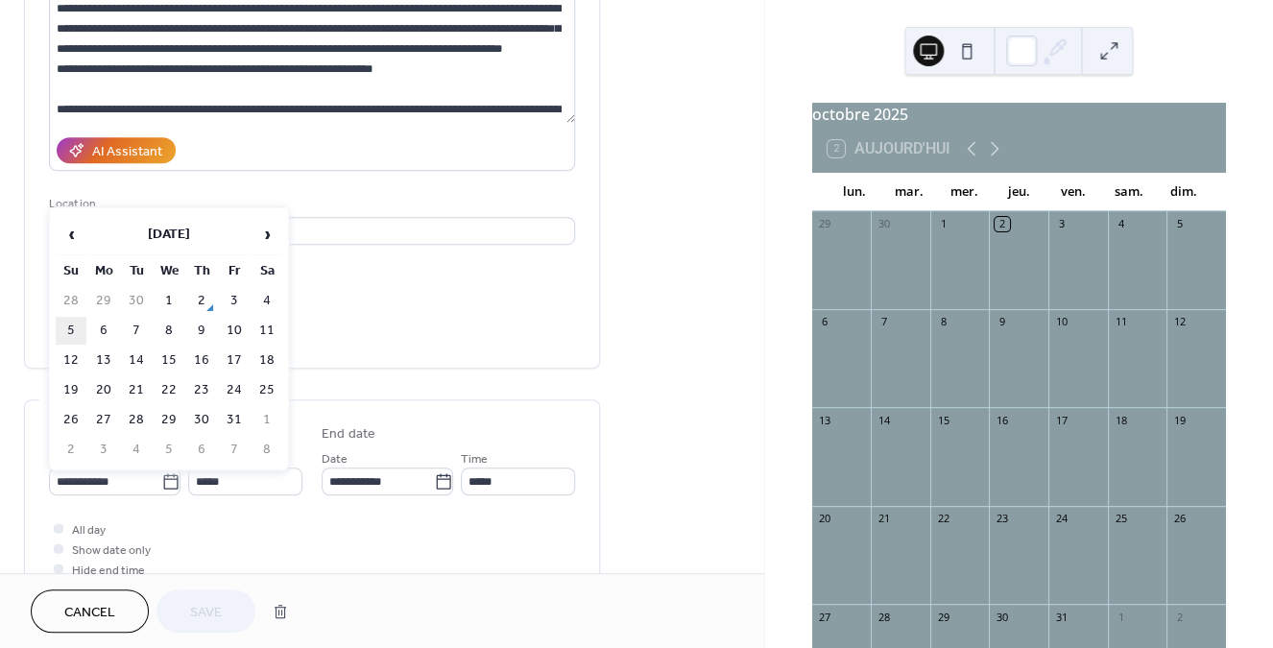
type input "**********"
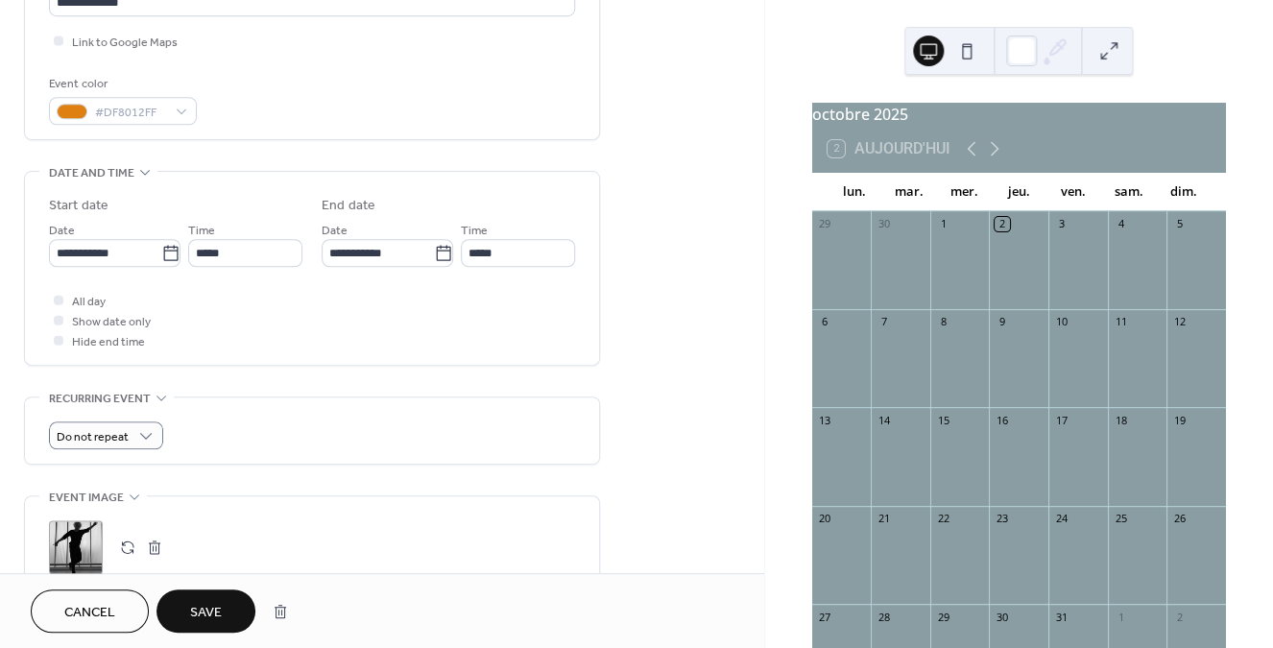
scroll to position [458, 0]
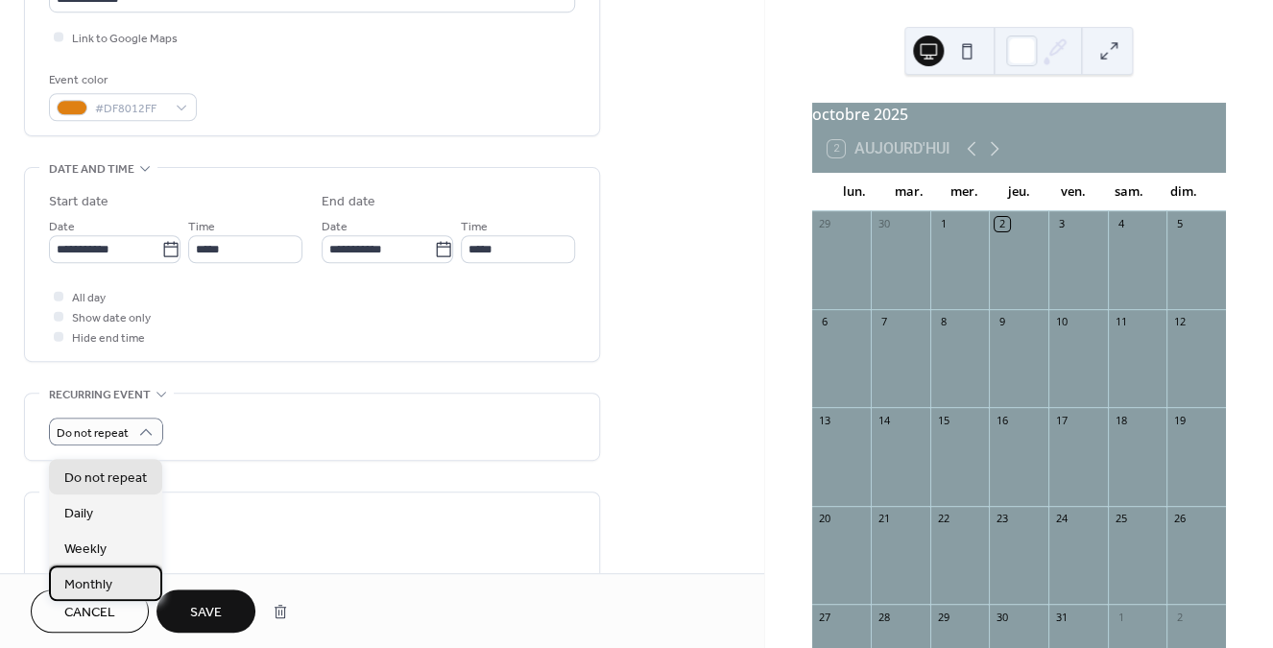
click at [110, 582] on span "Monthly" at bounding box center [88, 584] width 48 height 20
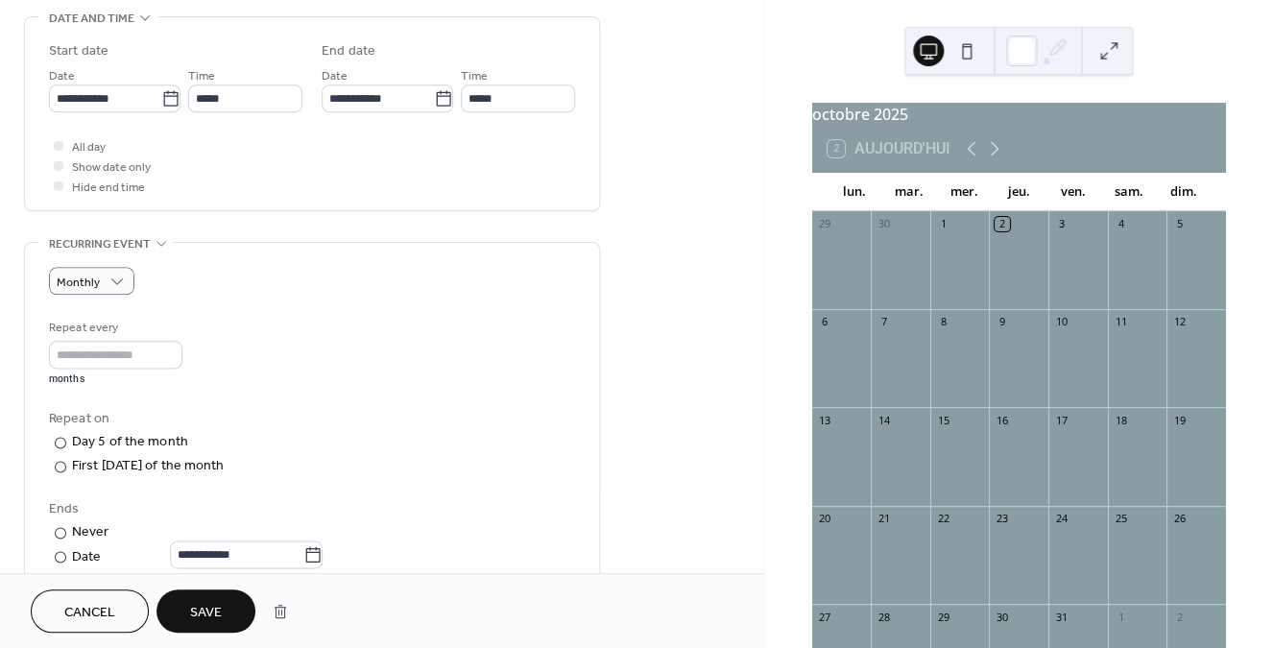
scroll to position [614, 0]
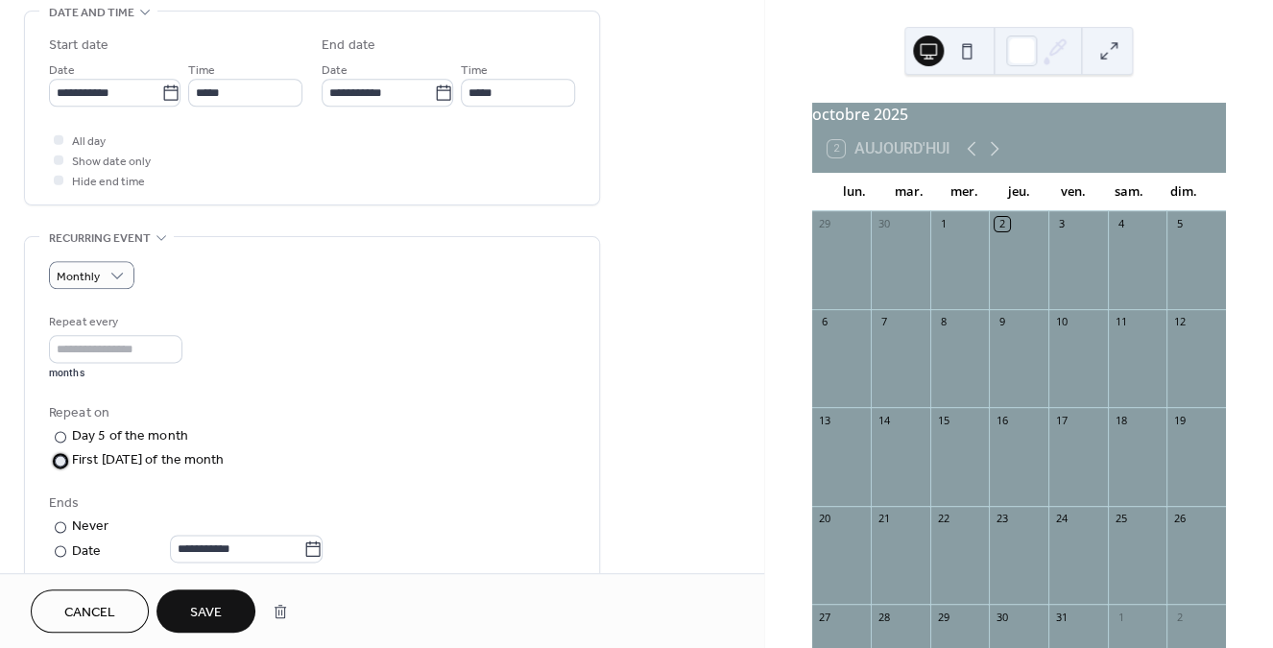
click at [0, 0] on div at bounding box center [0, 0] width 0 height 0
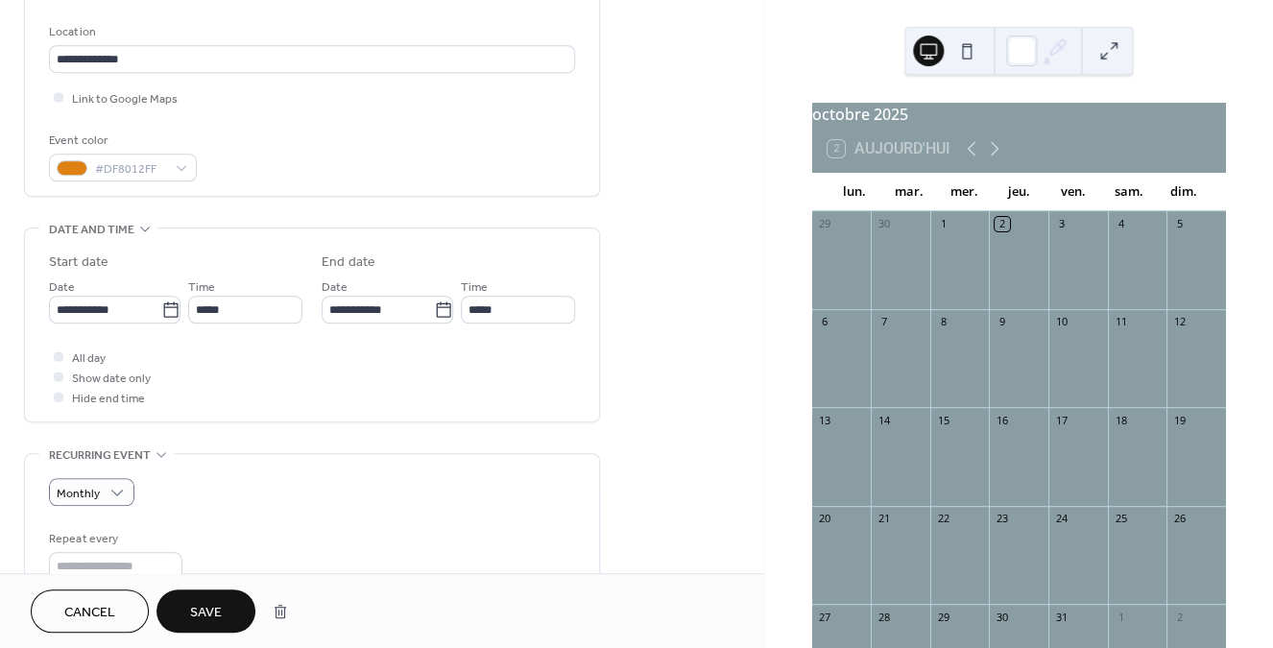
scroll to position [382, 0]
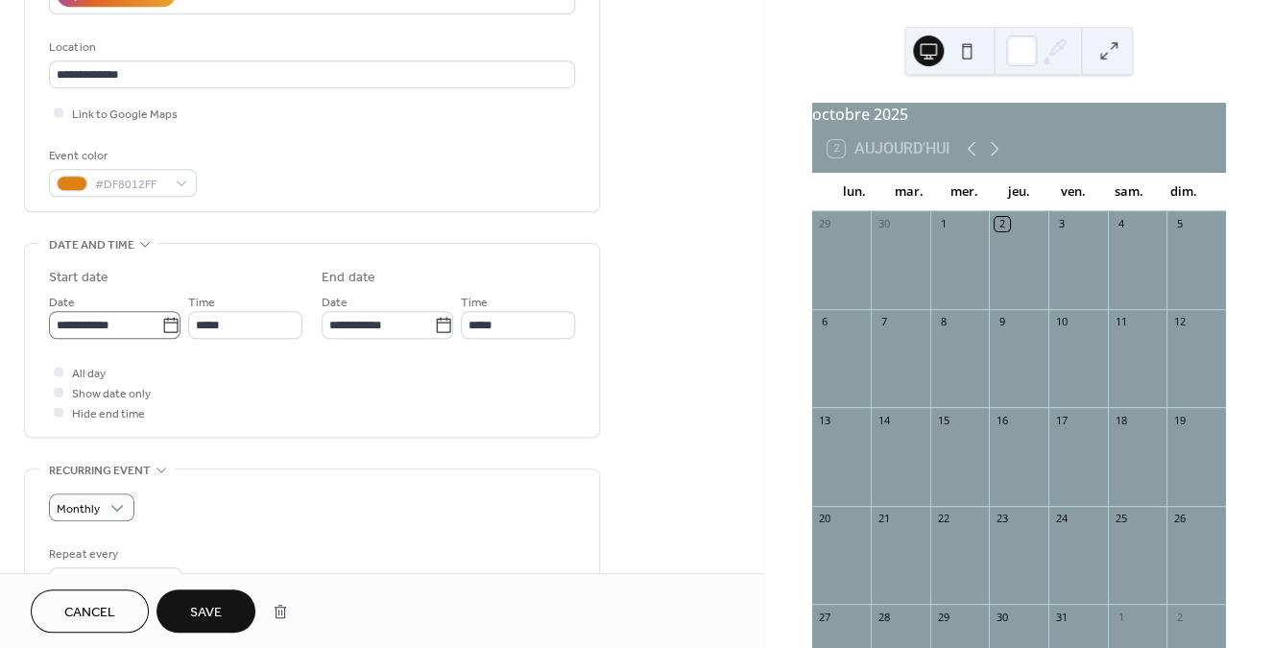
click at [167, 330] on icon at bounding box center [170, 324] width 14 height 15
click at [161, 330] on input "**********" at bounding box center [105, 325] width 112 height 28
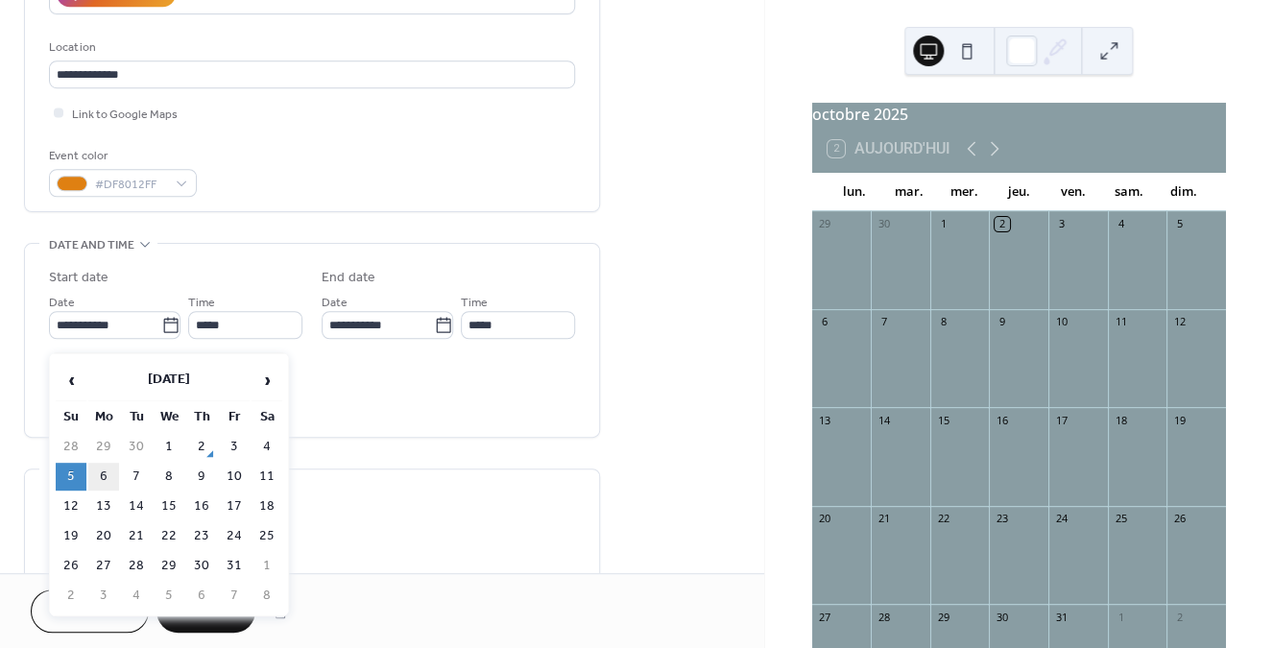
click at [103, 476] on td "6" at bounding box center [103, 477] width 31 height 28
type input "**********"
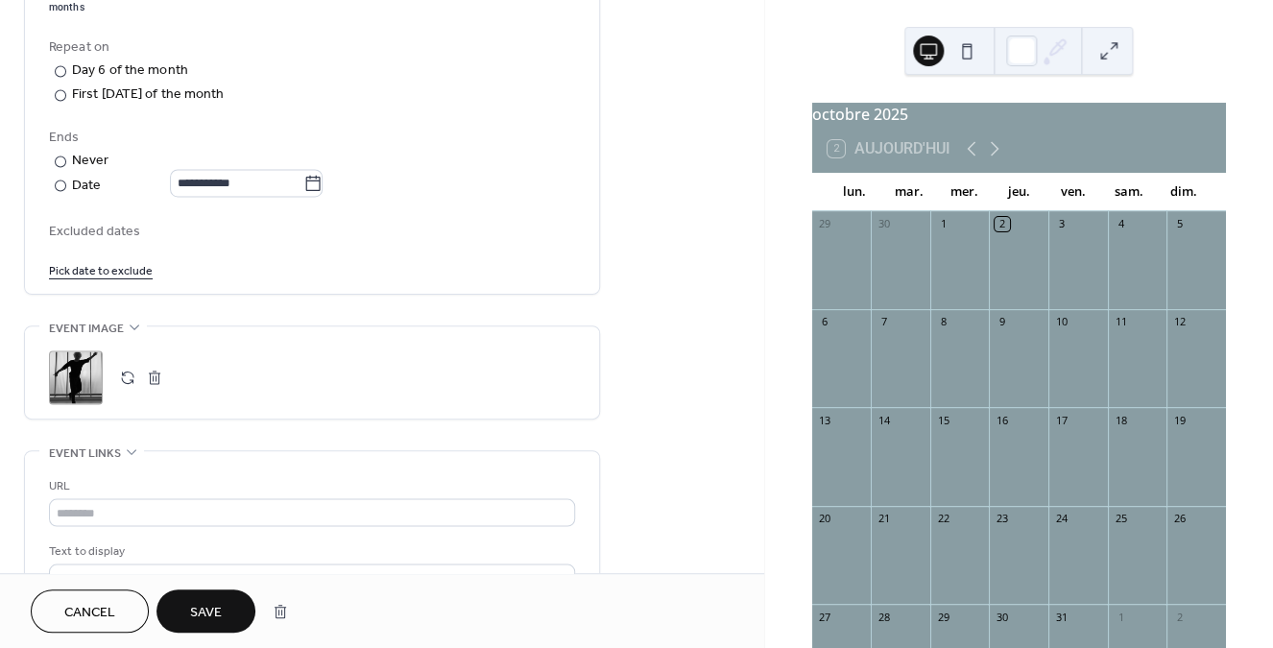
scroll to position [970, 0]
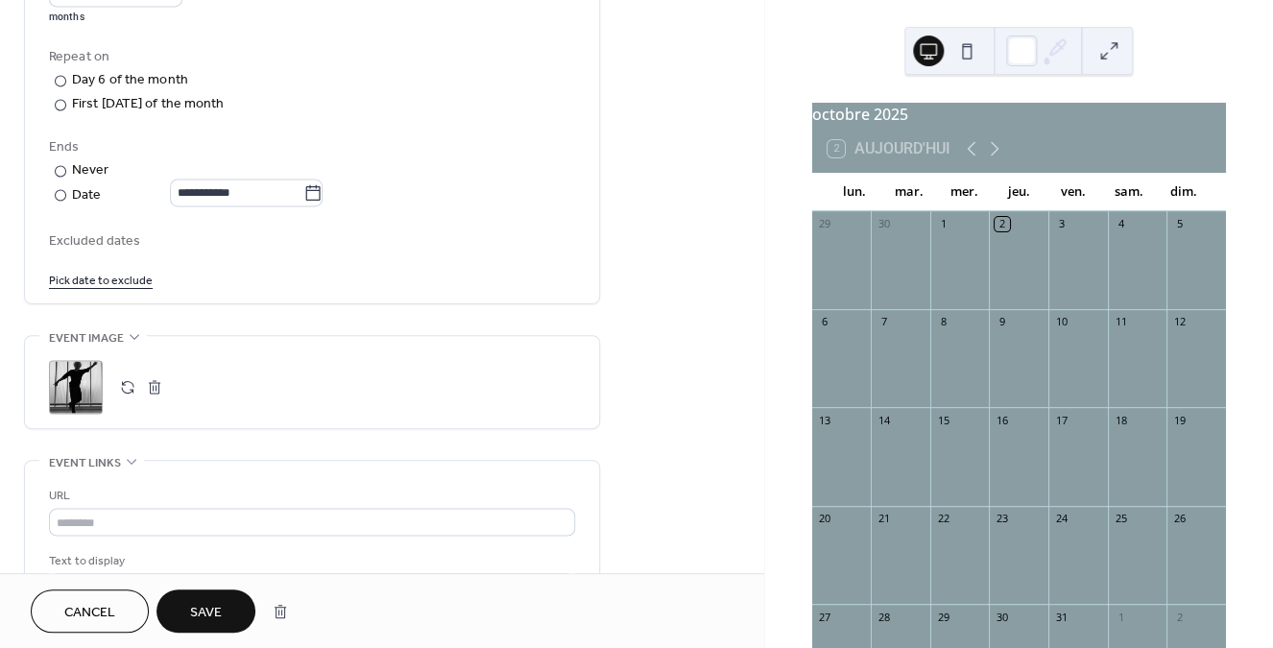
click at [124, 289] on link "Pick date to exclude" at bounding box center [101, 279] width 104 height 20
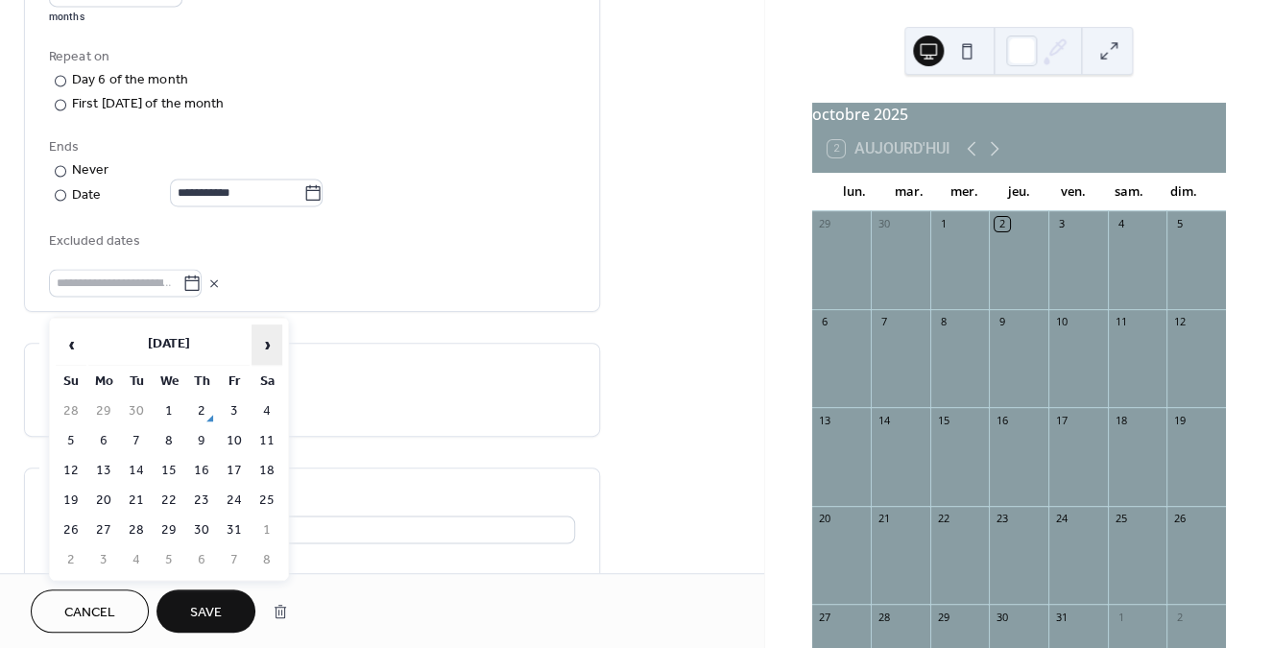
click at [263, 344] on span "›" at bounding box center [266, 344] width 29 height 38
click at [323, 203] on icon at bounding box center [312, 192] width 19 height 19
click at [303, 204] on input "**********" at bounding box center [236, 193] width 133 height 28
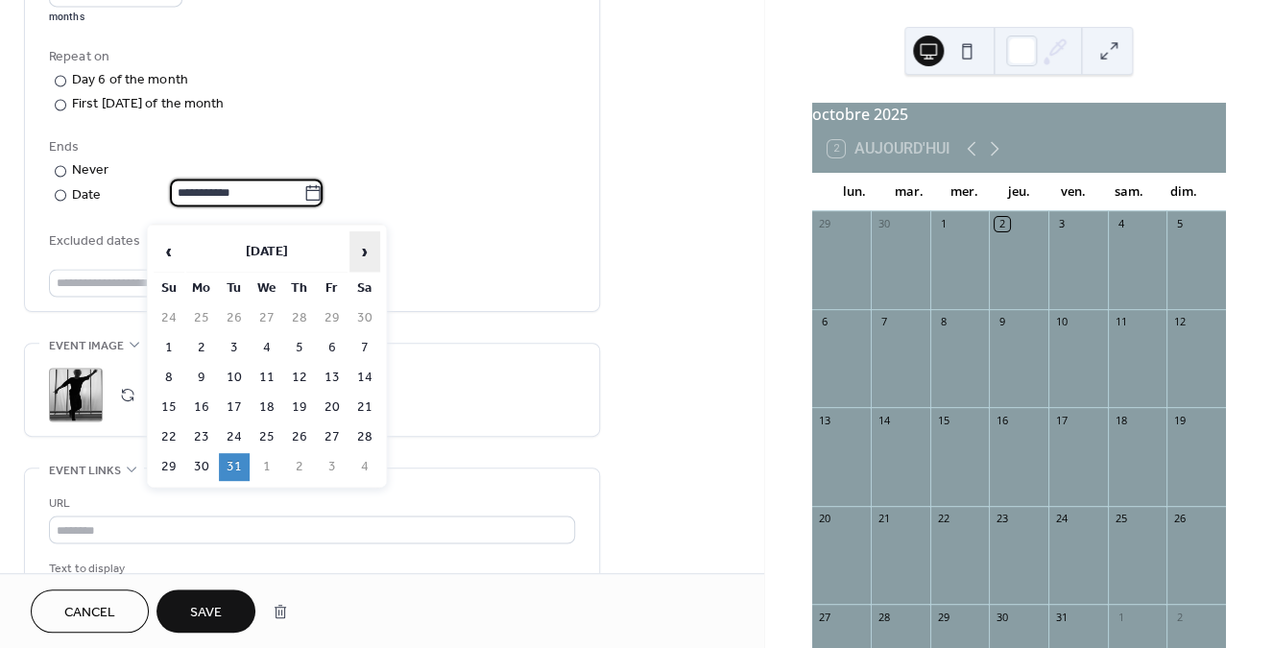
click at [364, 248] on span "›" at bounding box center [364, 251] width 29 height 38
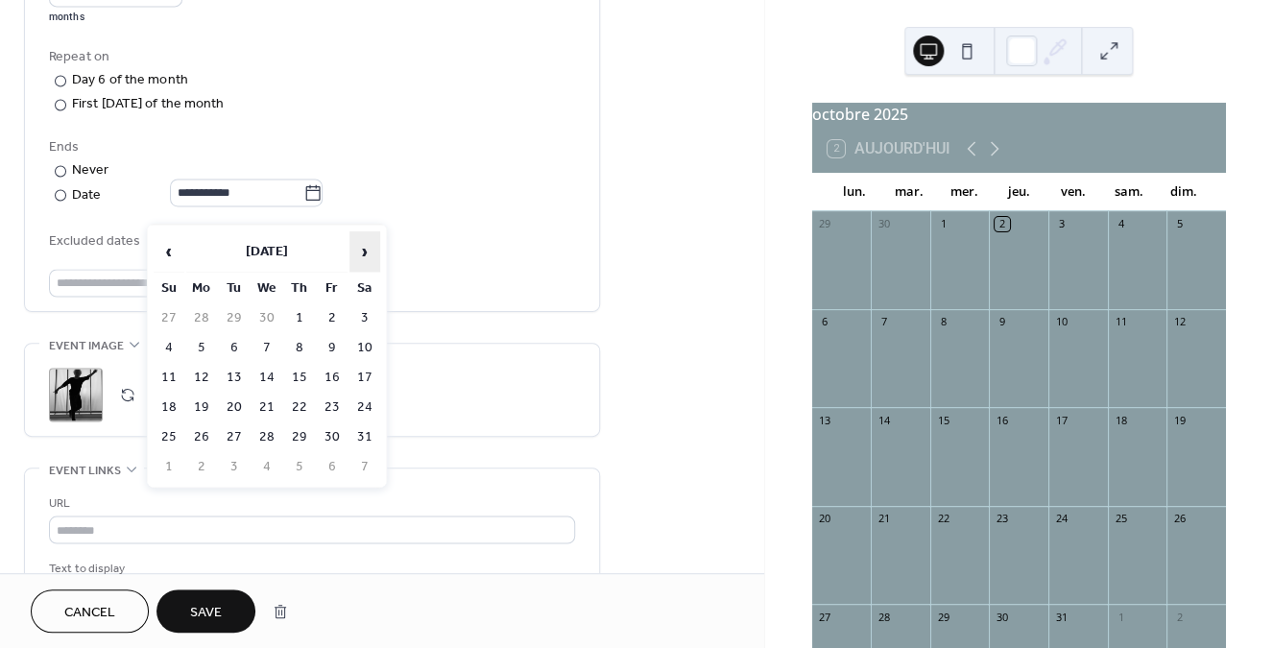
click at [364, 248] on span "›" at bounding box center [364, 251] width 29 height 38
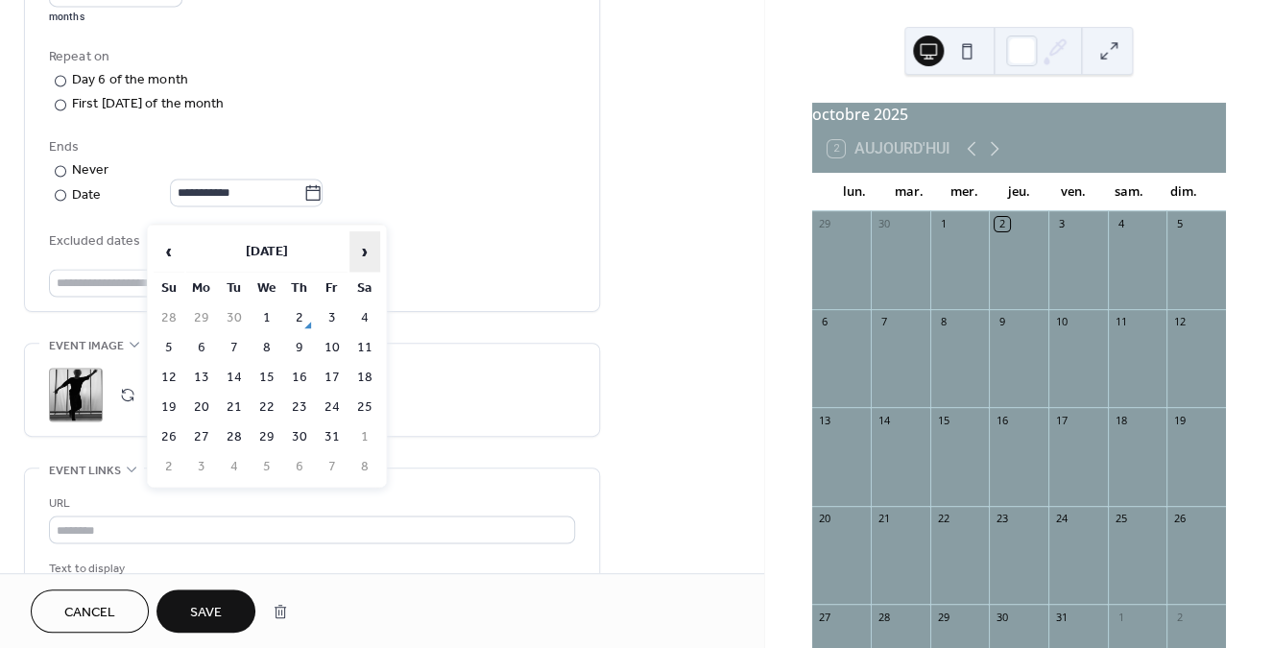
click at [364, 248] on span "›" at bounding box center [364, 251] width 29 height 38
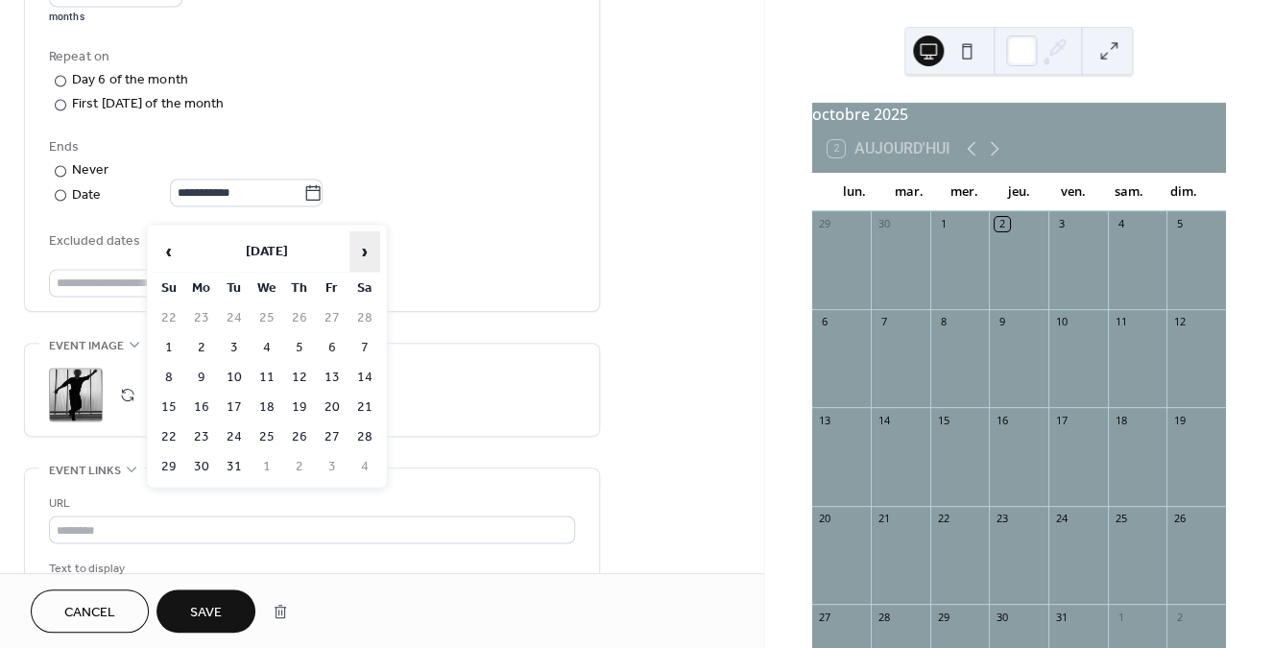
click at [364, 248] on span "›" at bounding box center [364, 251] width 29 height 38
click at [166, 352] on td "5" at bounding box center [169, 348] width 31 height 28
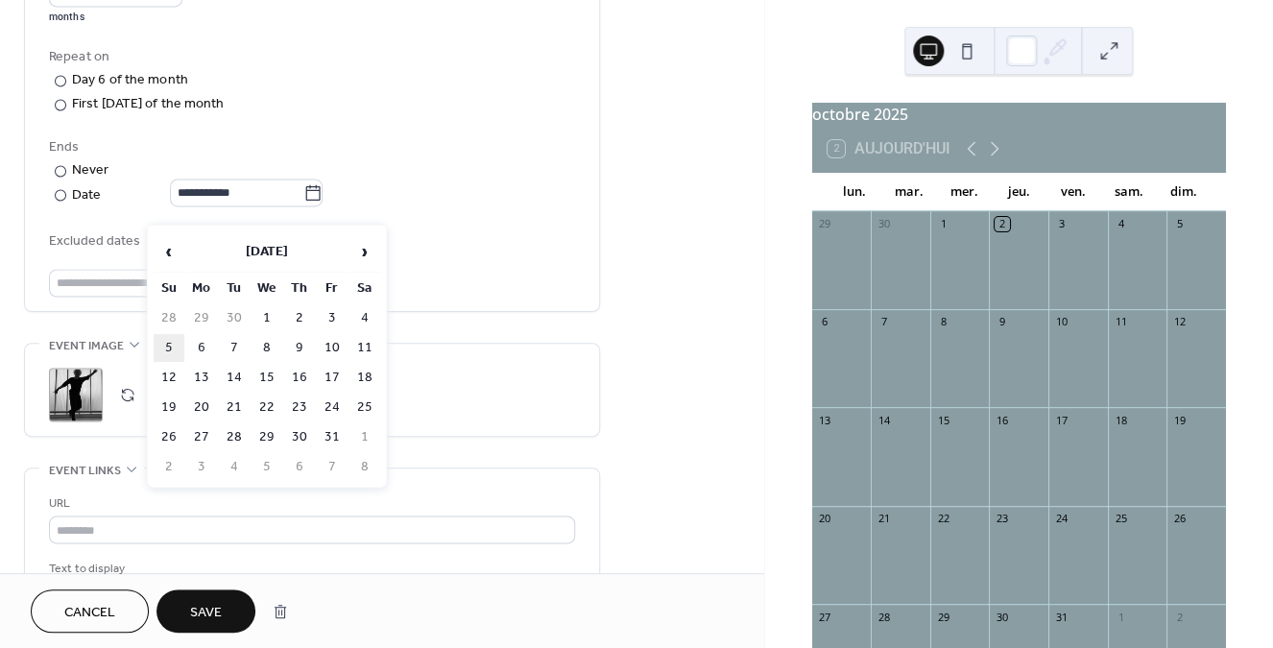
type input "**********"
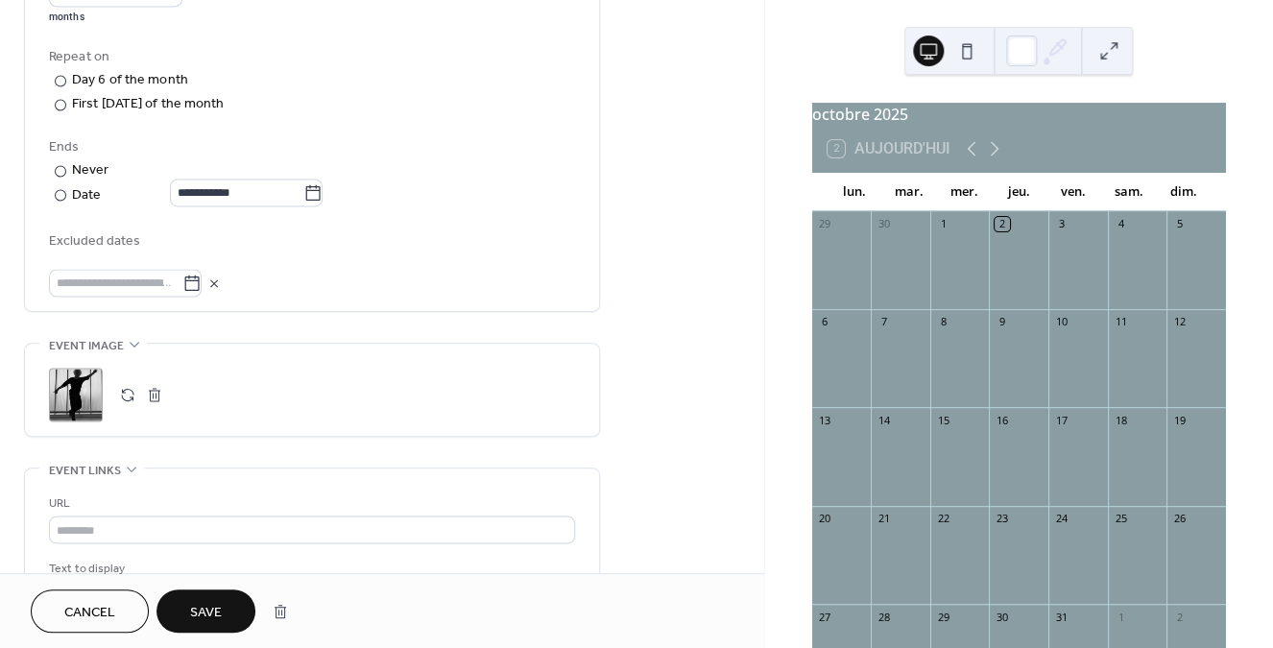
click at [209, 613] on span "Save" at bounding box center [206, 613] width 32 height 20
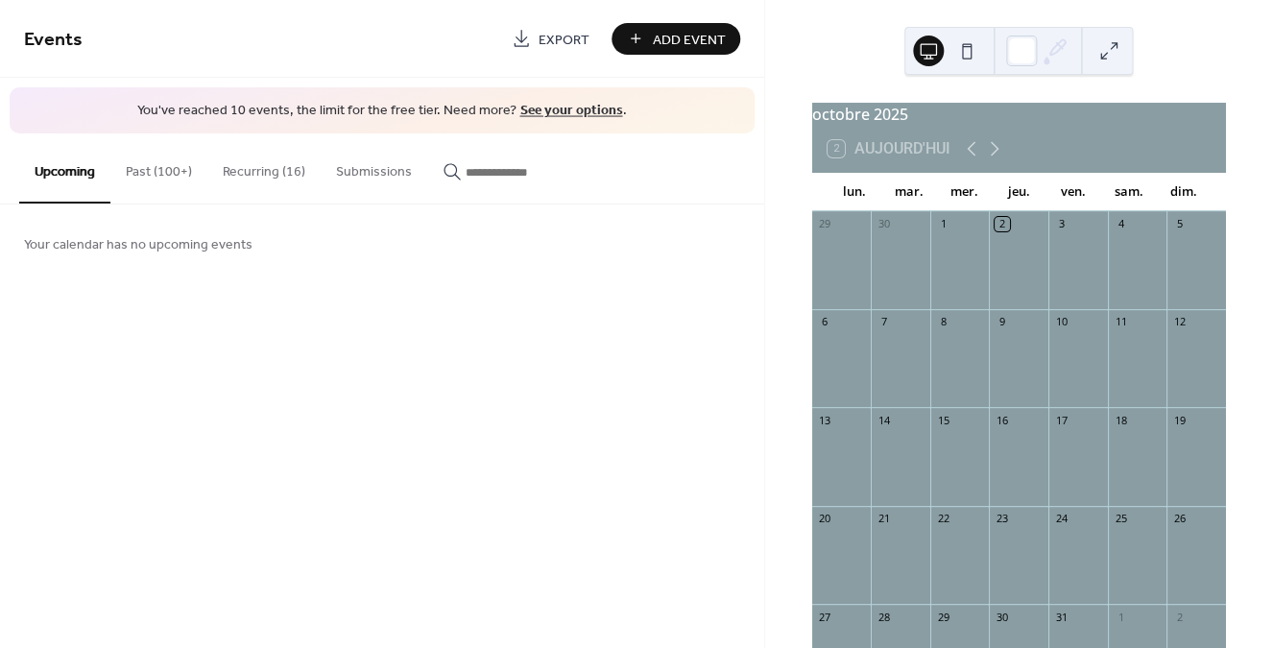
click at [257, 175] on button "Recurring (16)" at bounding box center [263, 167] width 113 height 68
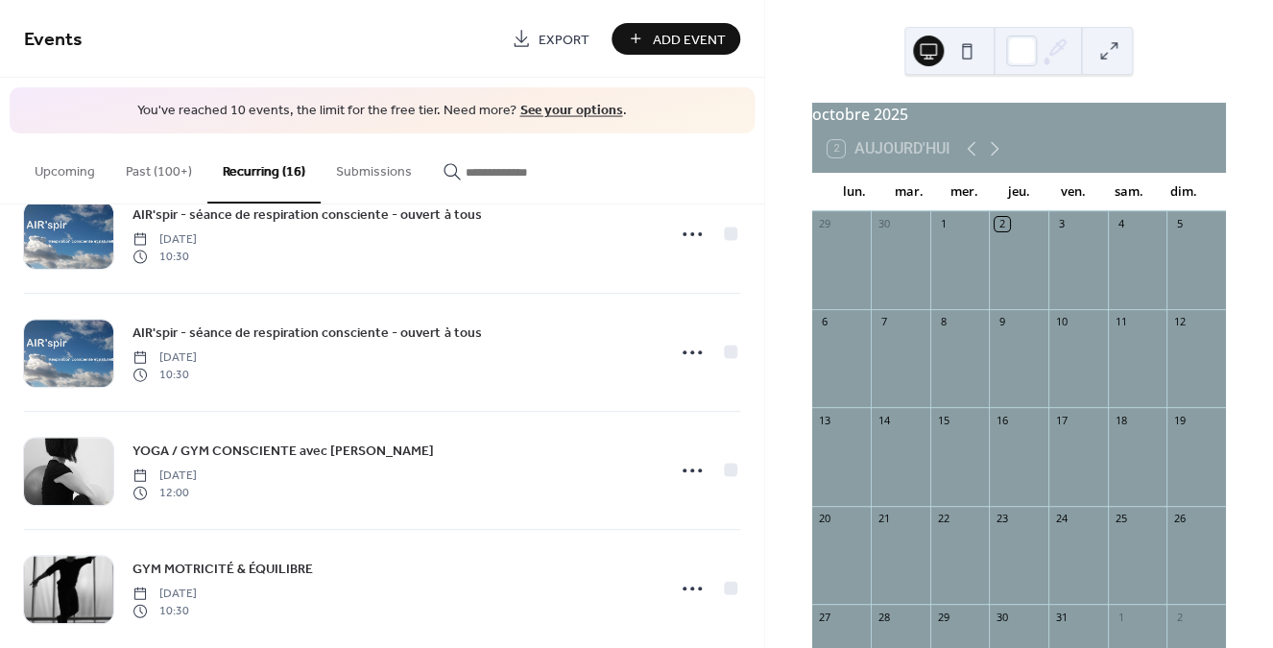
scroll to position [1481, 0]
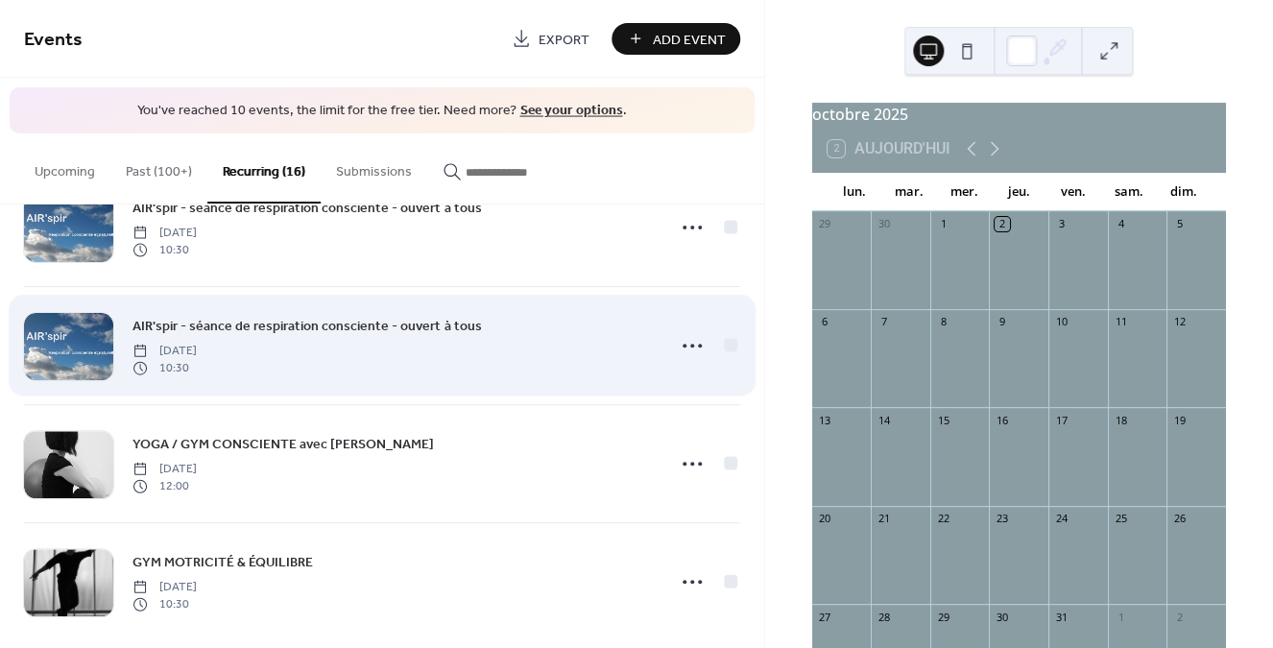
click at [395, 324] on span "AIR'spir - séance de respiration consciente - ouvert à tous" at bounding box center [306, 326] width 348 height 20
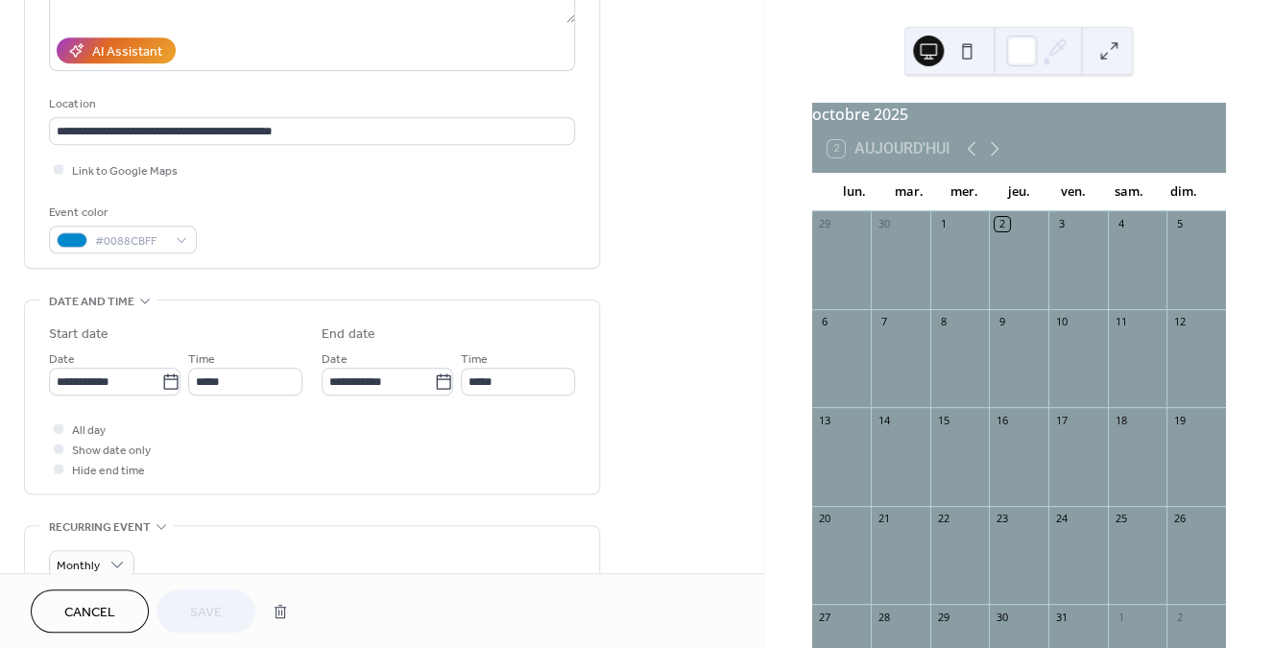
scroll to position [327, 0]
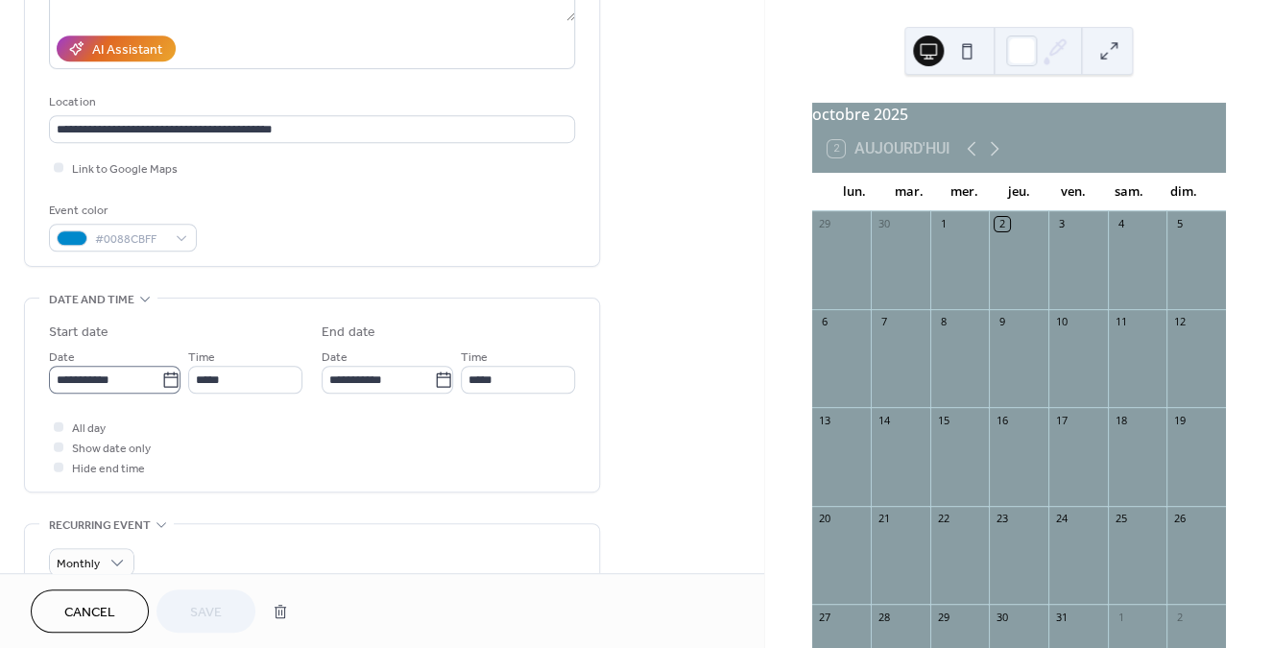
click at [166, 388] on icon at bounding box center [170, 379] width 19 height 19
click at [161, 388] on input "**********" at bounding box center [105, 380] width 112 height 28
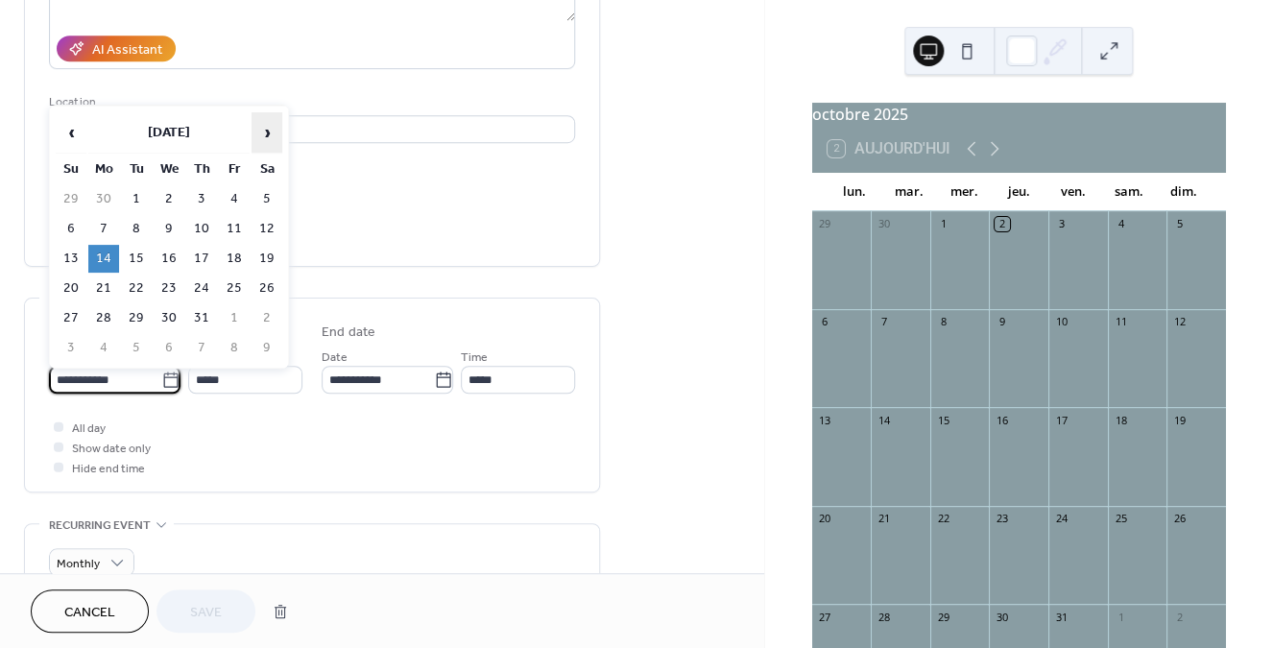
click at [268, 134] on span "›" at bounding box center [266, 132] width 29 height 38
click at [78, 261] on td "12" at bounding box center [71, 259] width 31 height 28
type input "**********"
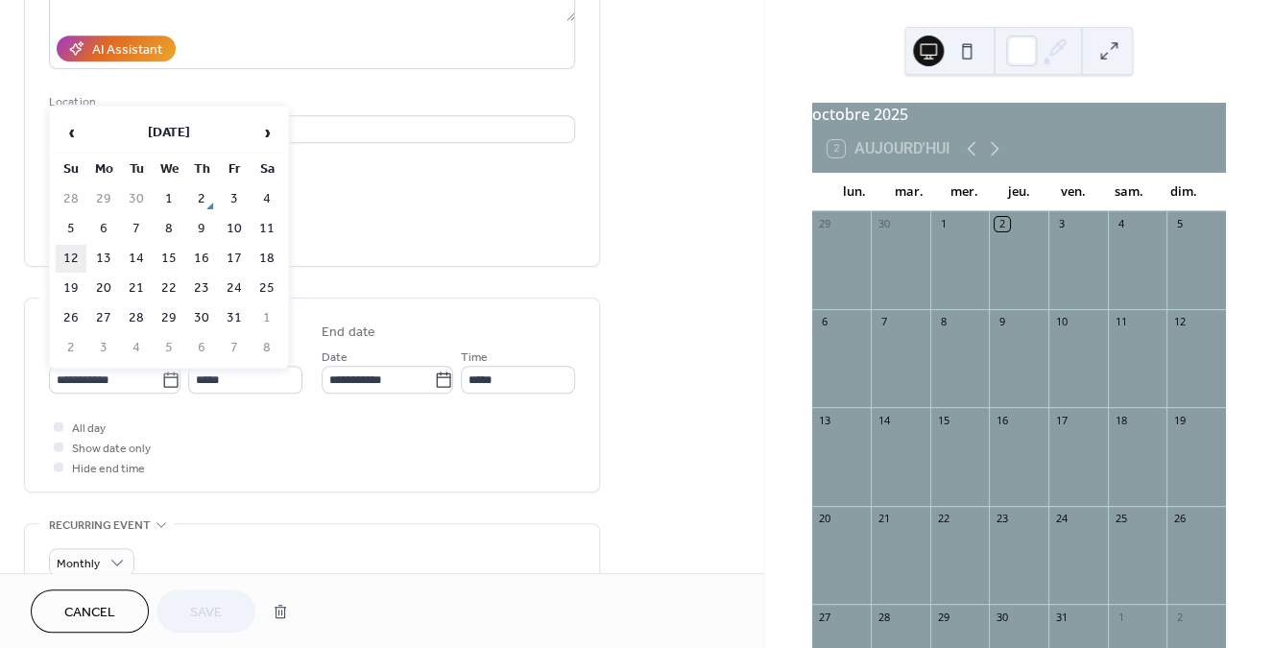
type input "**********"
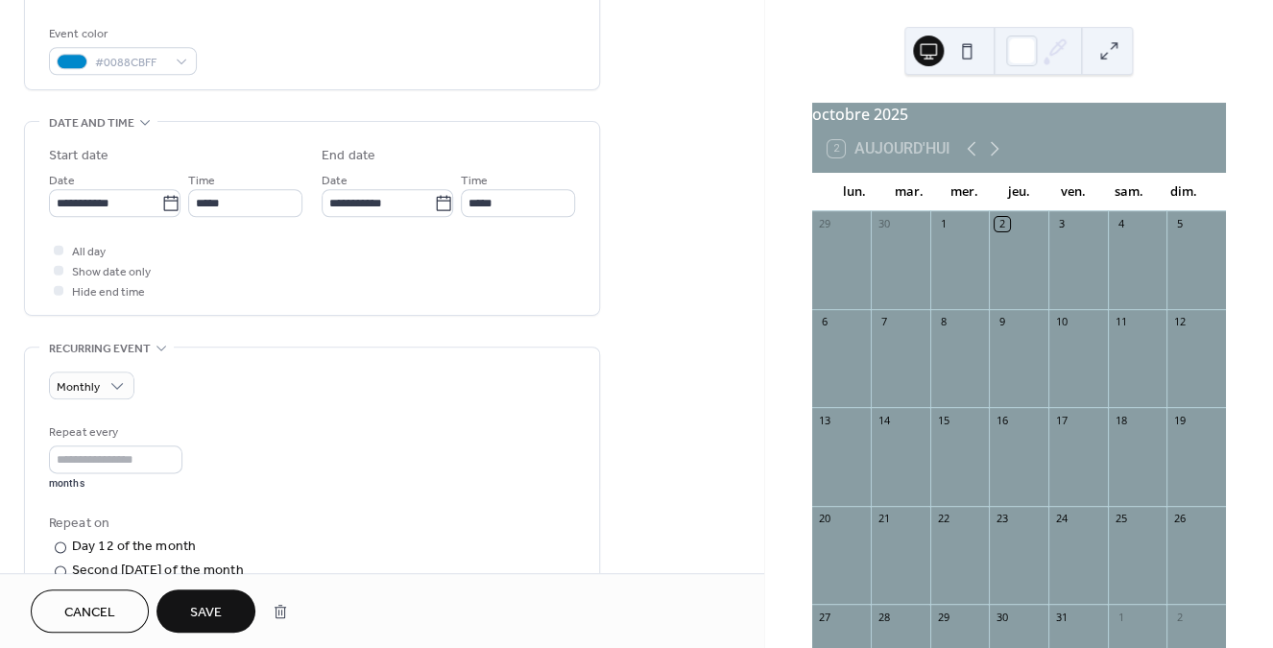
scroll to position [504, 0]
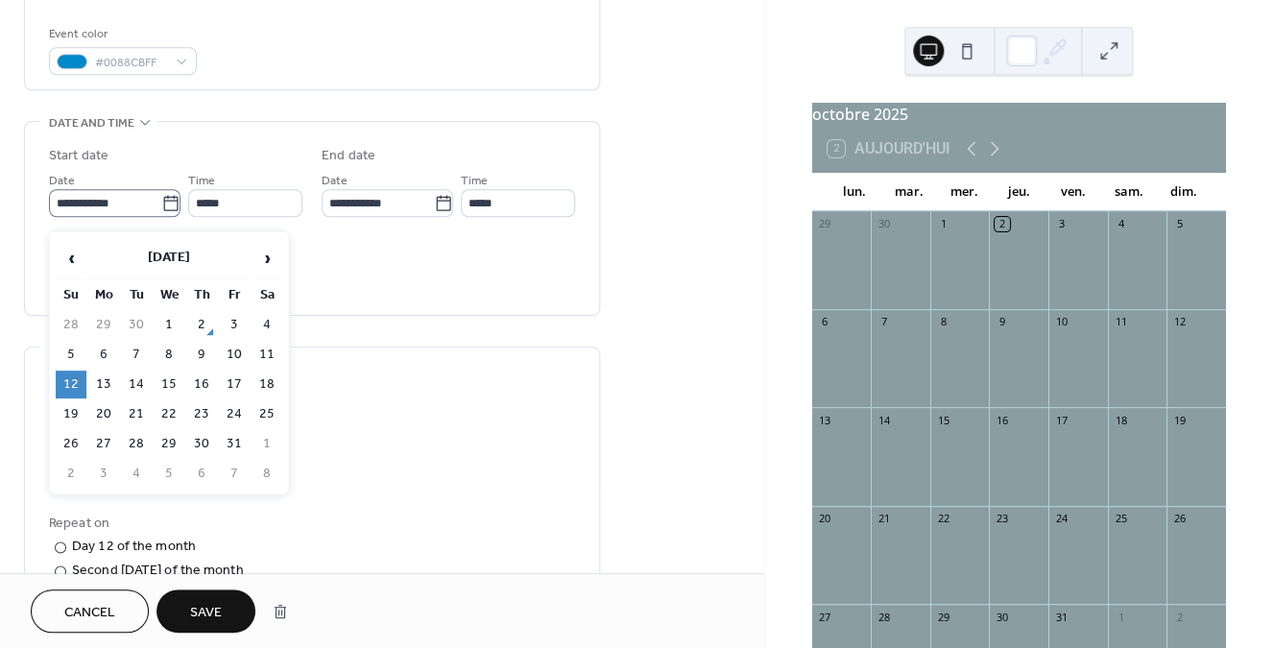
click at [164, 208] on icon at bounding box center [170, 202] width 14 height 15
click at [161, 208] on input "**********" at bounding box center [105, 203] width 112 height 28
click at [105, 390] on td "13" at bounding box center [103, 384] width 31 height 28
type input "**********"
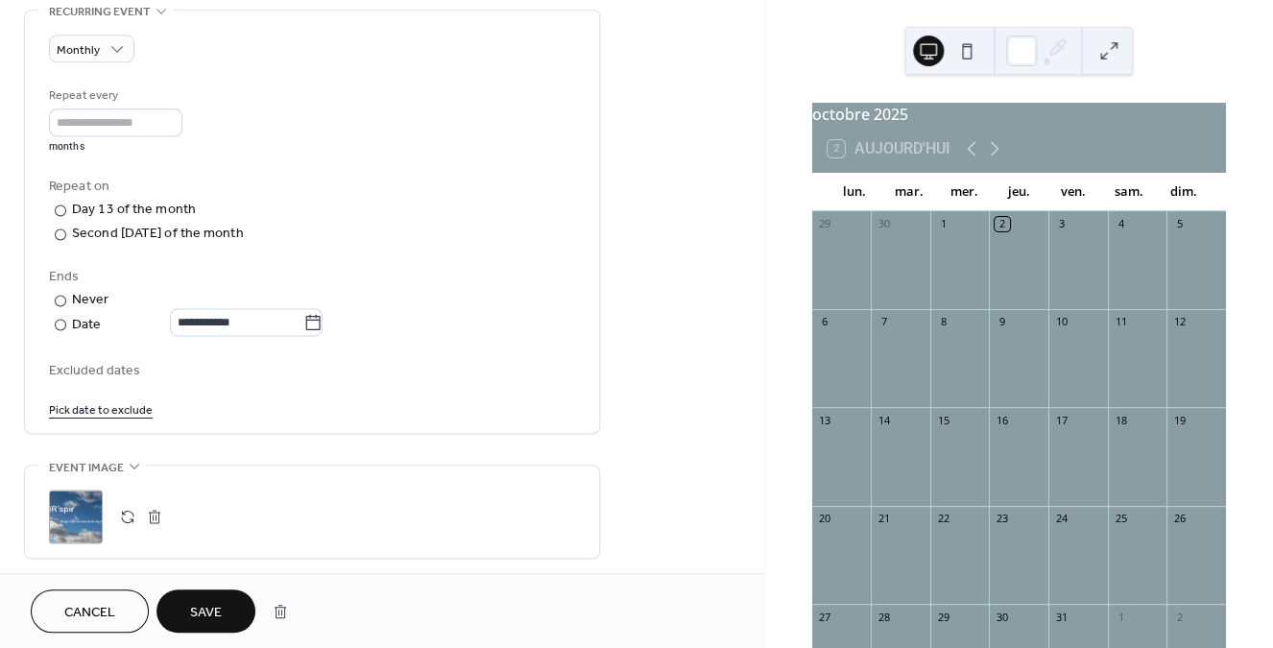
scroll to position [842, 0]
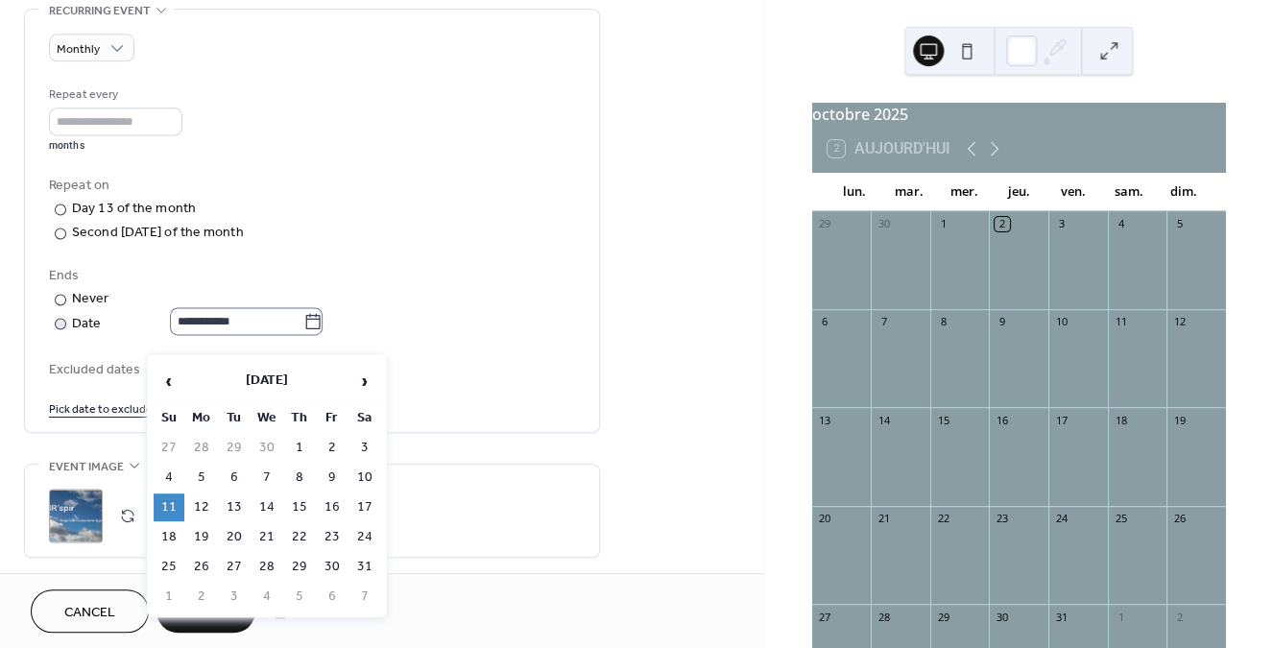
click at [323, 331] on icon at bounding box center [312, 321] width 19 height 19
click at [303, 335] on input "**********" at bounding box center [236, 321] width 133 height 28
click at [369, 380] on span "›" at bounding box center [364, 381] width 29 height 38
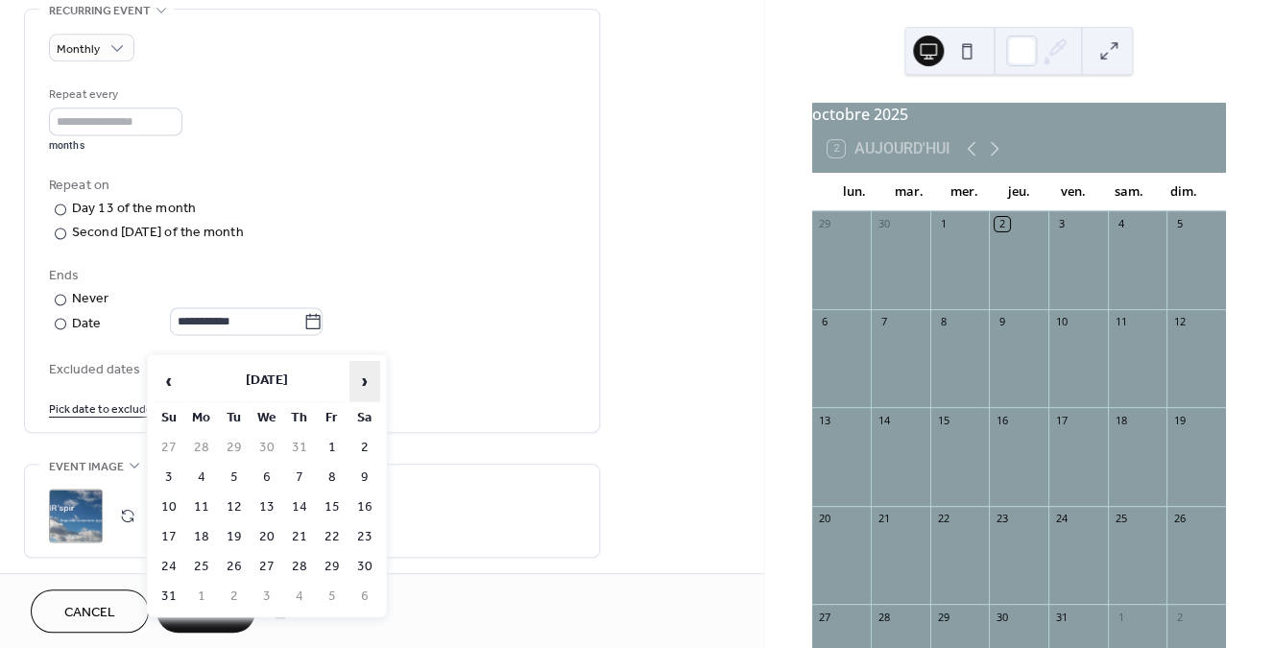
click at [369, 380] on span "›" at bounding box center [364, 381] width 29 height 38
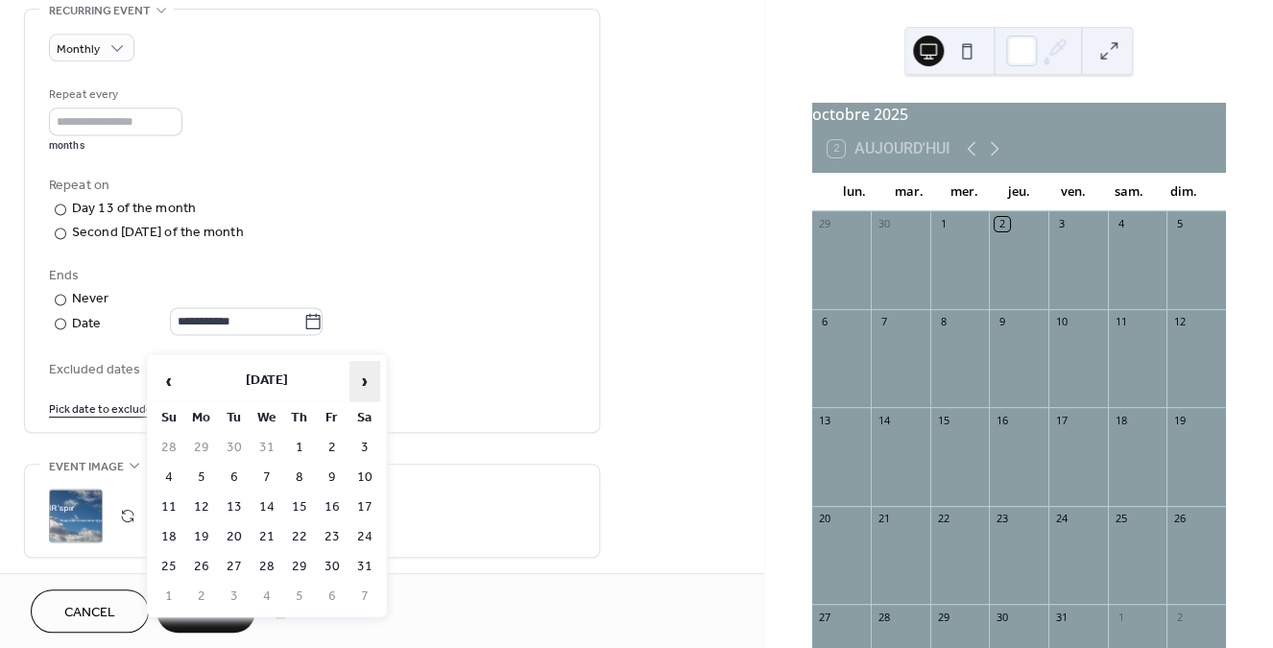
click at [369, 380] on span "›" at bounding box center [364, 381] width 29 height 38
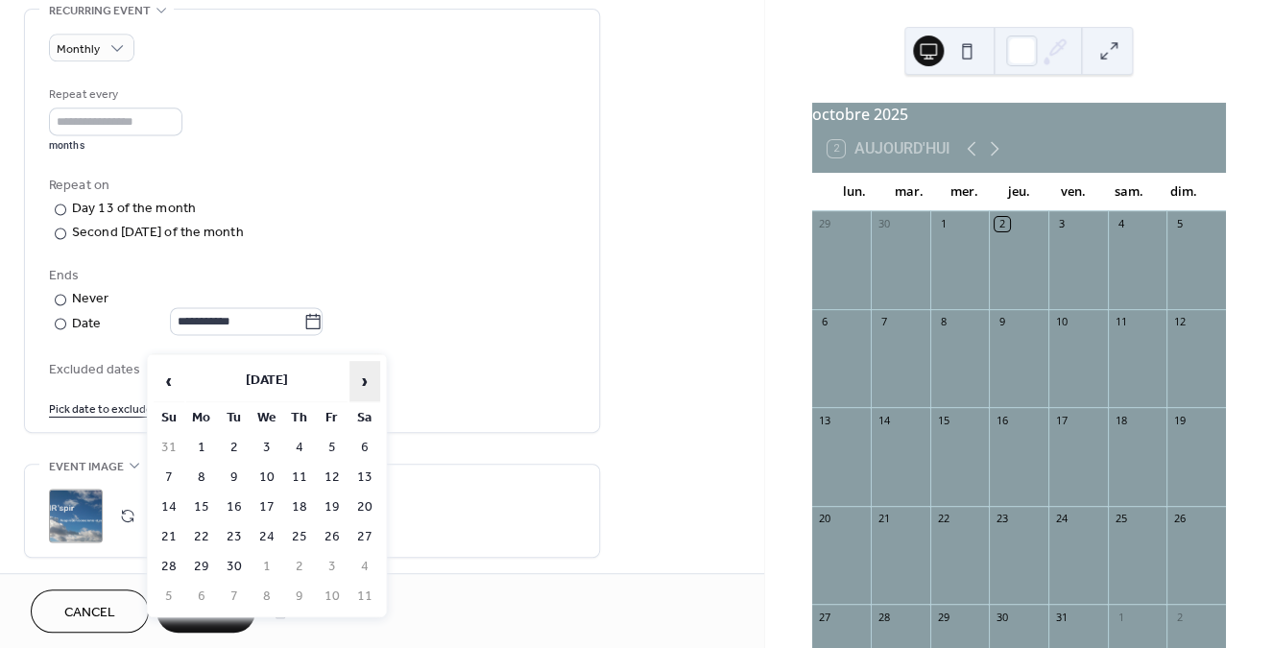
click at [369, 380] on span "›" at bounding box center [364, 381] width 29 height 38
click at [208, 508] on td "13" at bounding box center [201, 507] width 31 height 28
type input "**********"
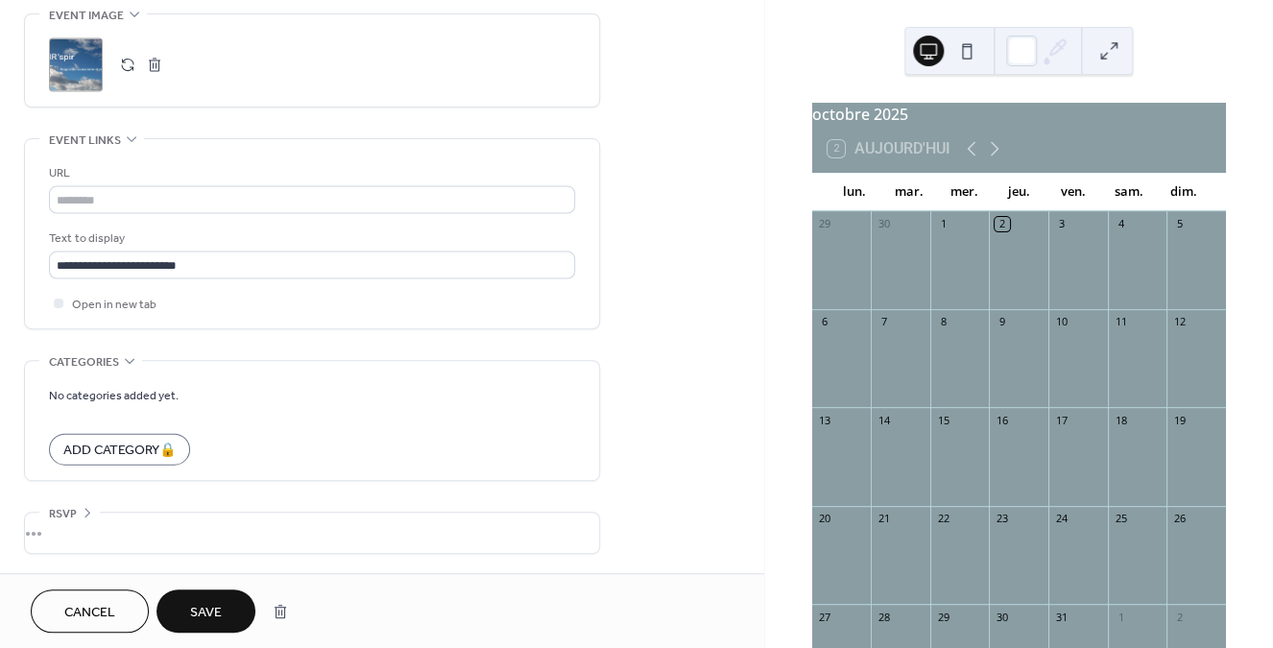
scroll to position [1313, 0]
click at [214, 609] on span "Save" at bounding box center [206, 613] width 32 height 20
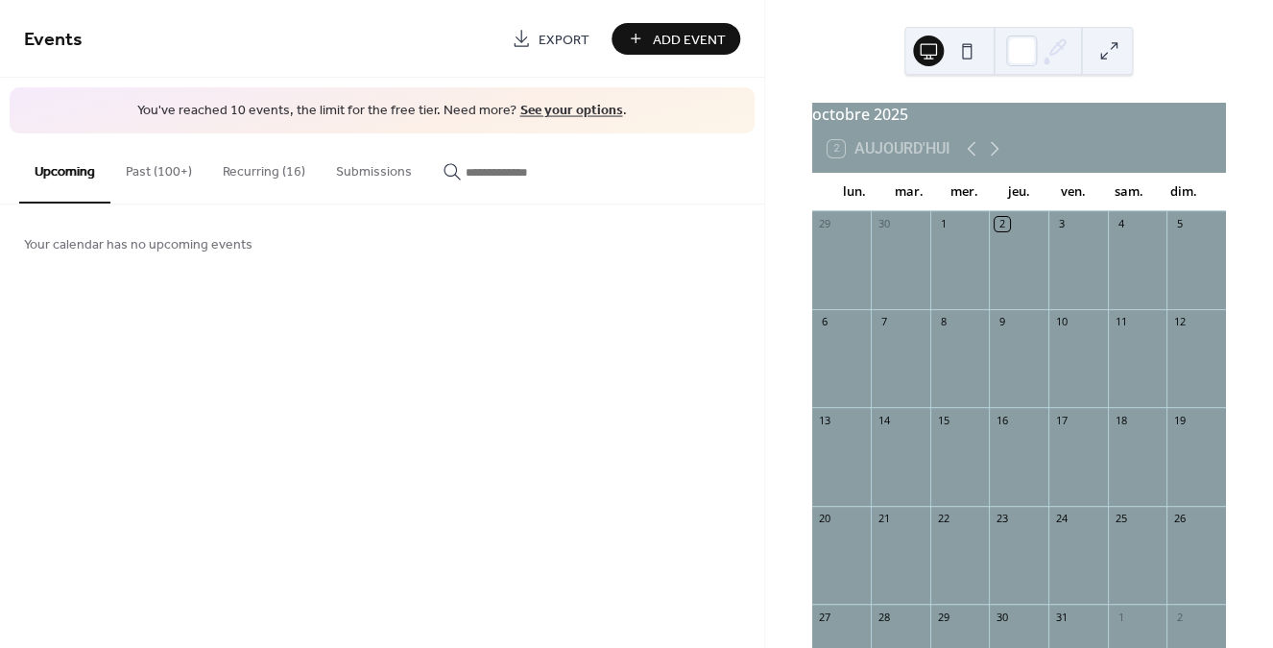
click at [556, 111] on link "See your options" at bounding box center [570, 111] width 103 height 26
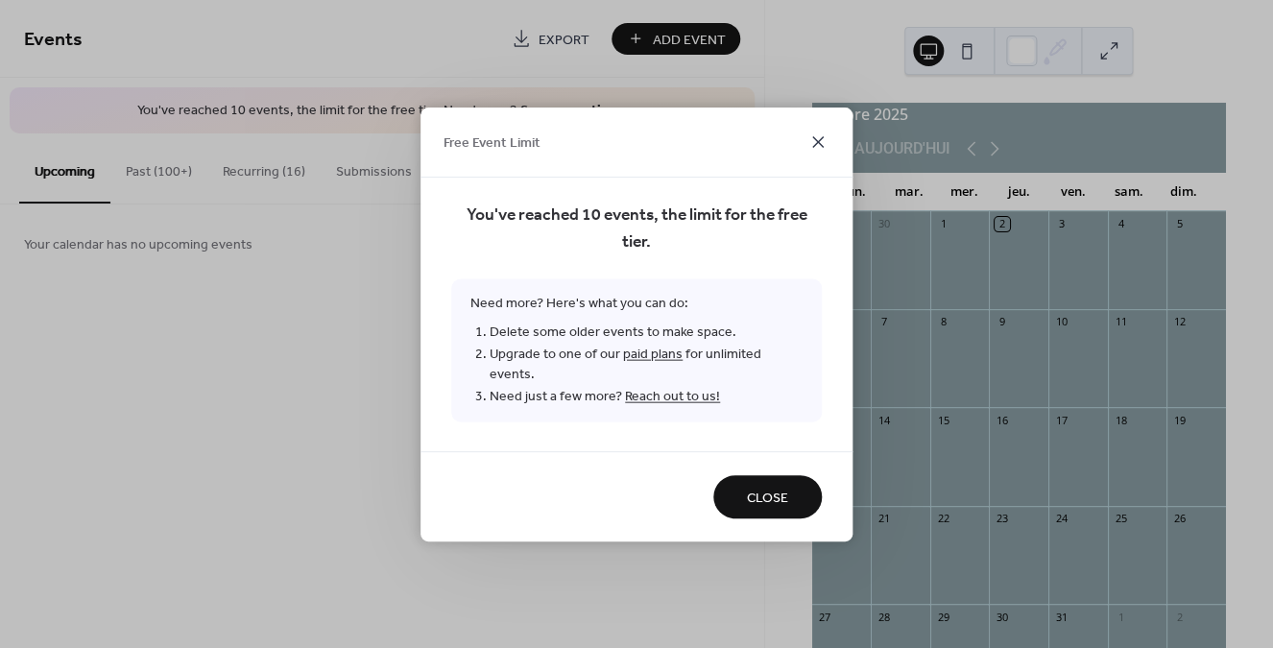
click at [820, 148] on icon at bounding box center [818, 142] width 12 height 12
